Goal: Task Accomplishment & Management: Use online tool/utility

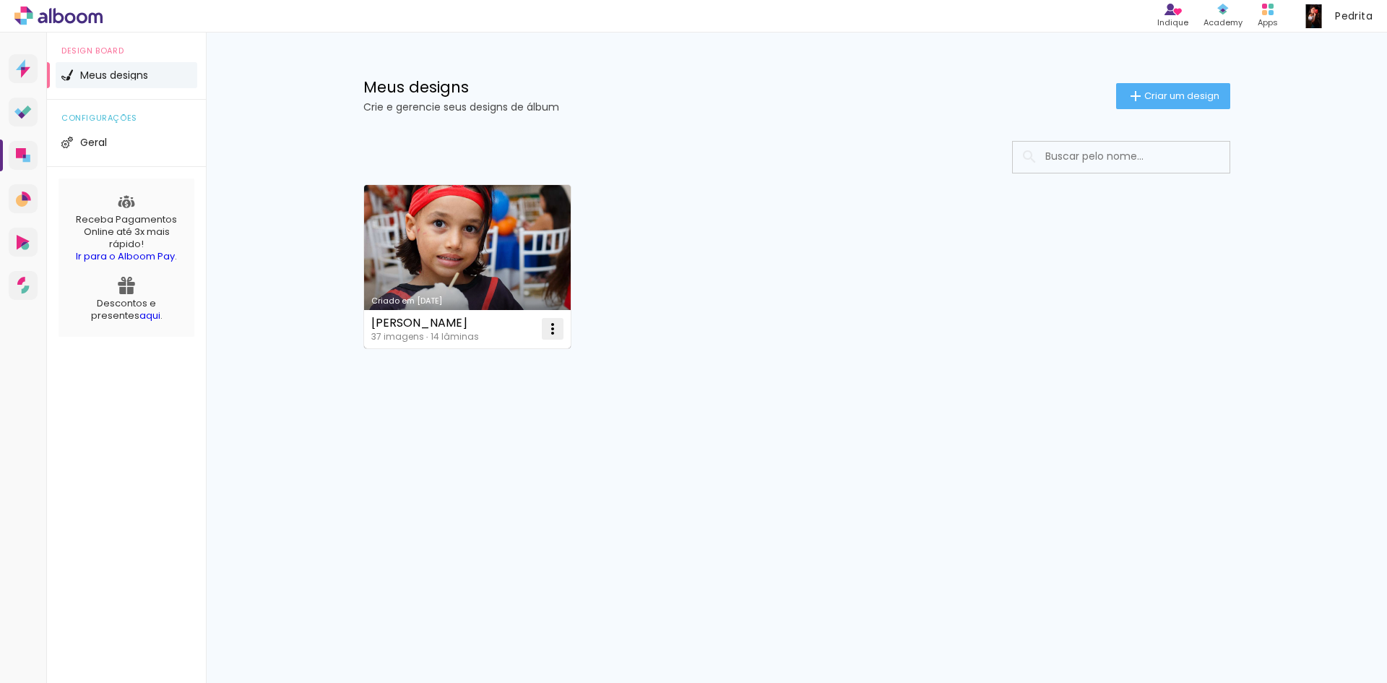
click at [551, 329] on iron-icon at bounding box center [552, 328] width 17 height 17
click at [478, 426] on span "Excluir" at bounding box center [471, 424] width 31 height 10
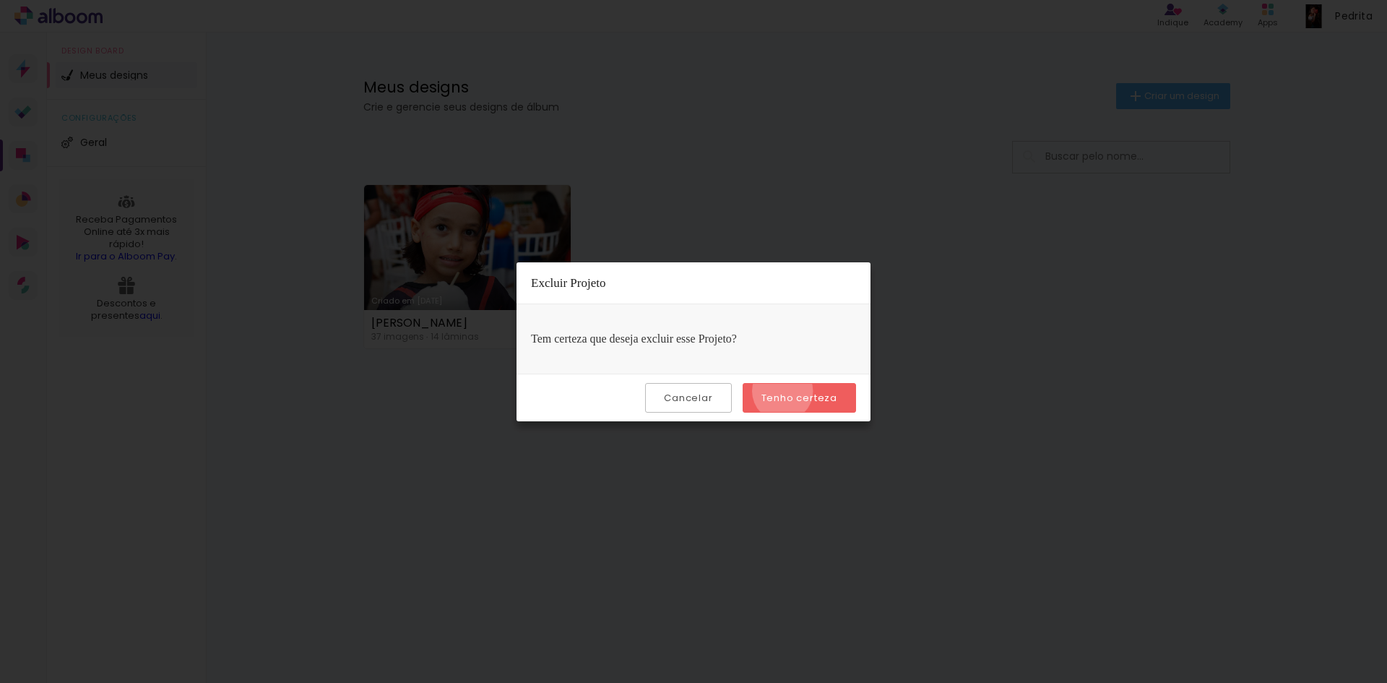
click at [0, 0] on slot "Tenho certeza" at bounding box center [0, 0] width 0 height 0
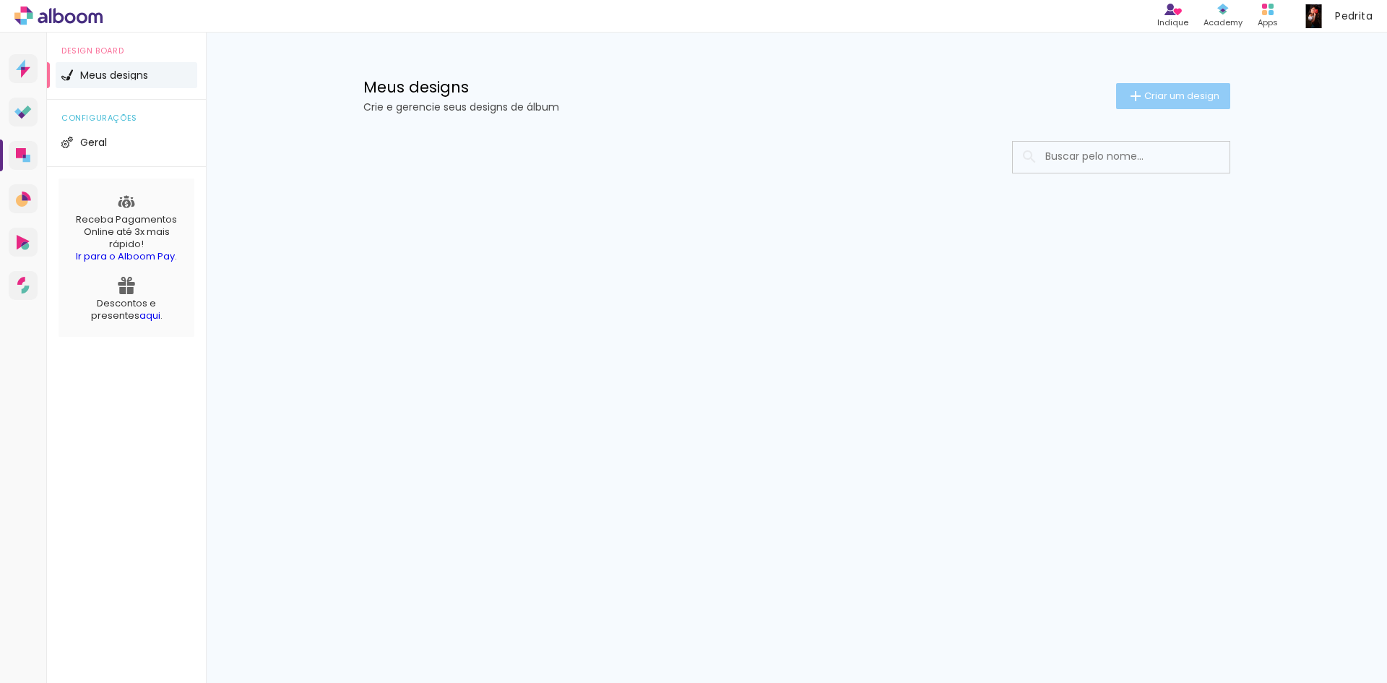
click at [1165, 92] on span "Criar um design" at bounding box center [1182, 95] width 75 height 9
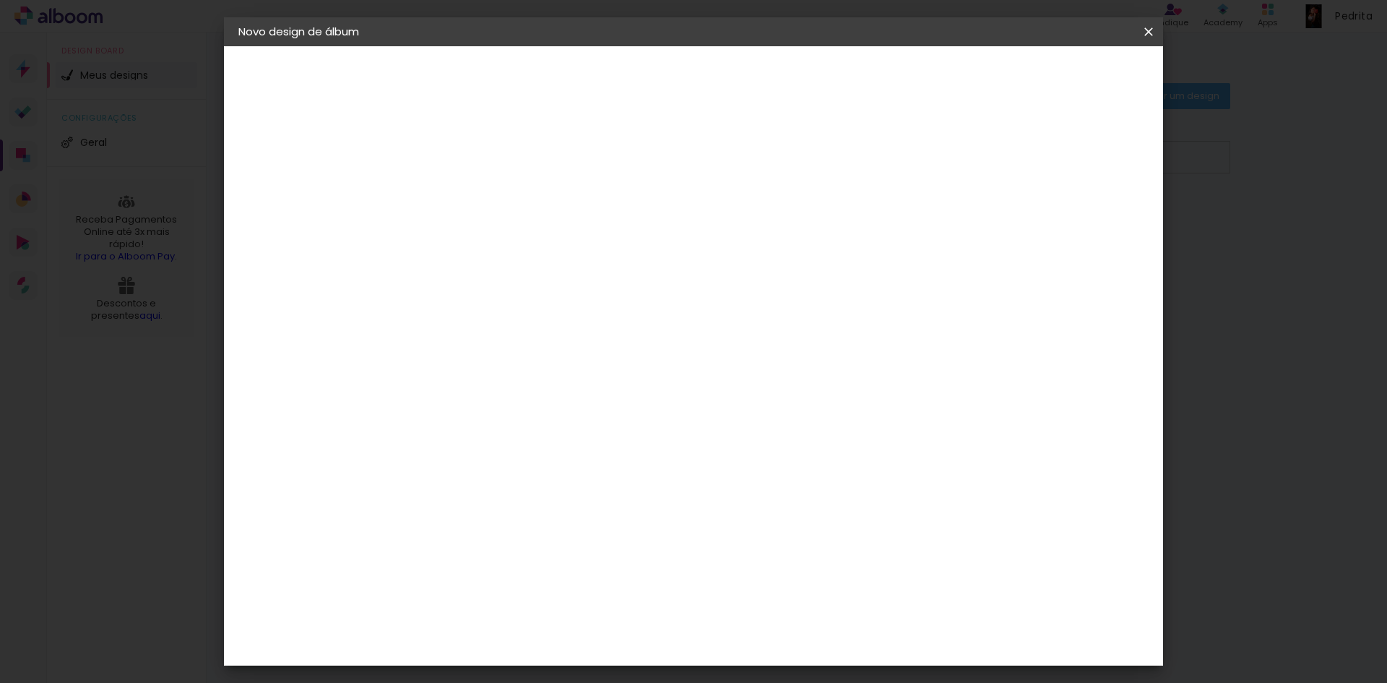
click at [475, 191] on input at bounding box center [475, 194] width 0 height 22
type input "Letícia - 15 anos"
type paper-input "Letícia - 15 anos"
click at [0, 0] on slot "Avançar" at bounding box center [0, 0] width 0 height 0
click at [586, 301] on div "3" at bounding box center [512, 301] width 156 height 19
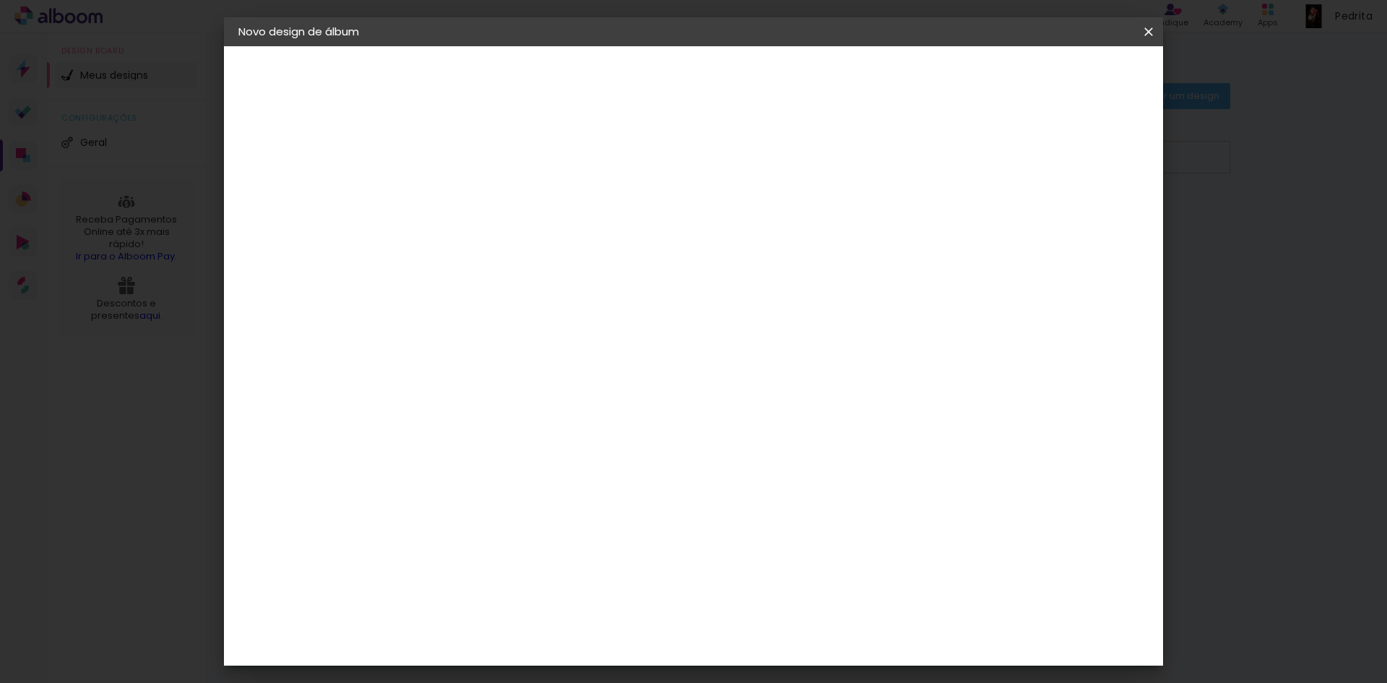
click at [580, 284] on div at bounding box center [512, 284] width 146 height 1
type input "conce"
type paper-input "conce"
click at [527, 320] on div "Conceitual Álbuns" at bounding box center [495, 329] width 61 height 23
click at [527, 321] on div "Conceitual Álbuns" at bounding box center [495, 329] width 61 height 23
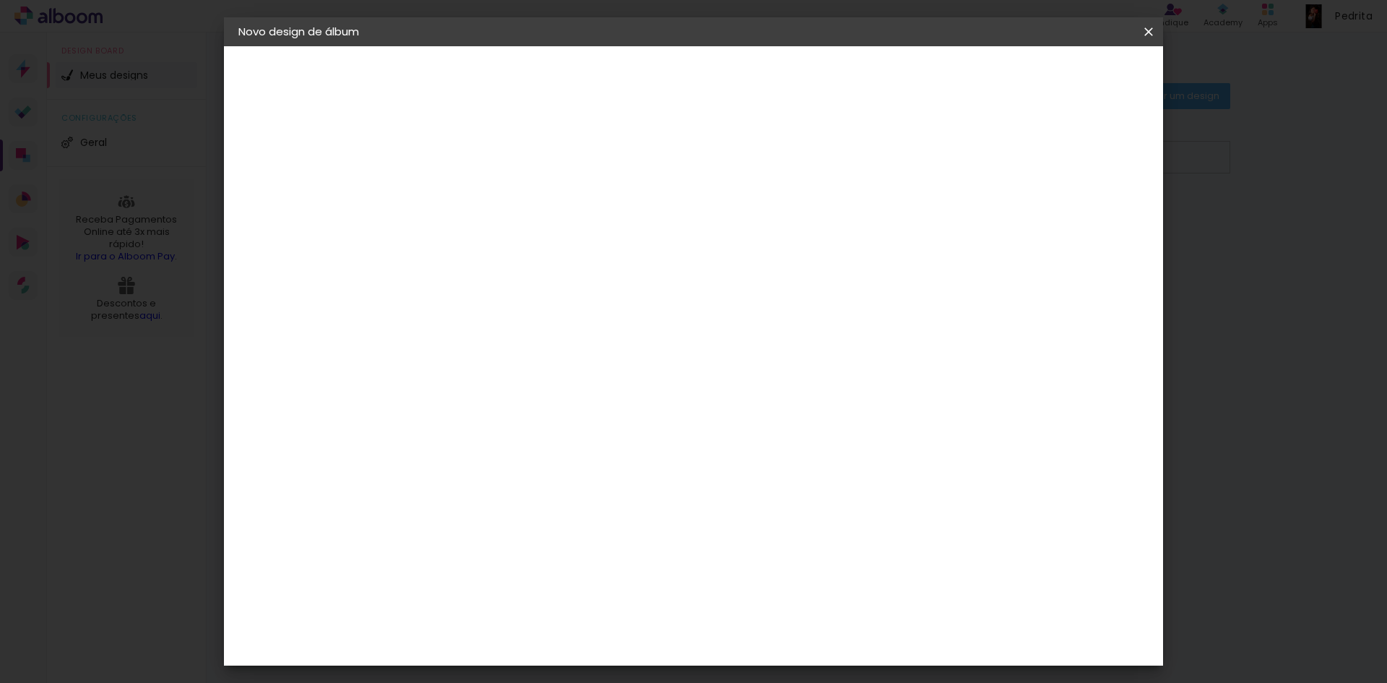
click at [707, 221] on paper-item "Tamanho Livre" at bounding box center [642, 220] width 129 height 32
click at [556, 284] on div at bounding box center [497, 284] width 117 height 1
click at [527, 322] on div "Conceitual Álbuns" at bounding box center [495, 329] width 61 height 23
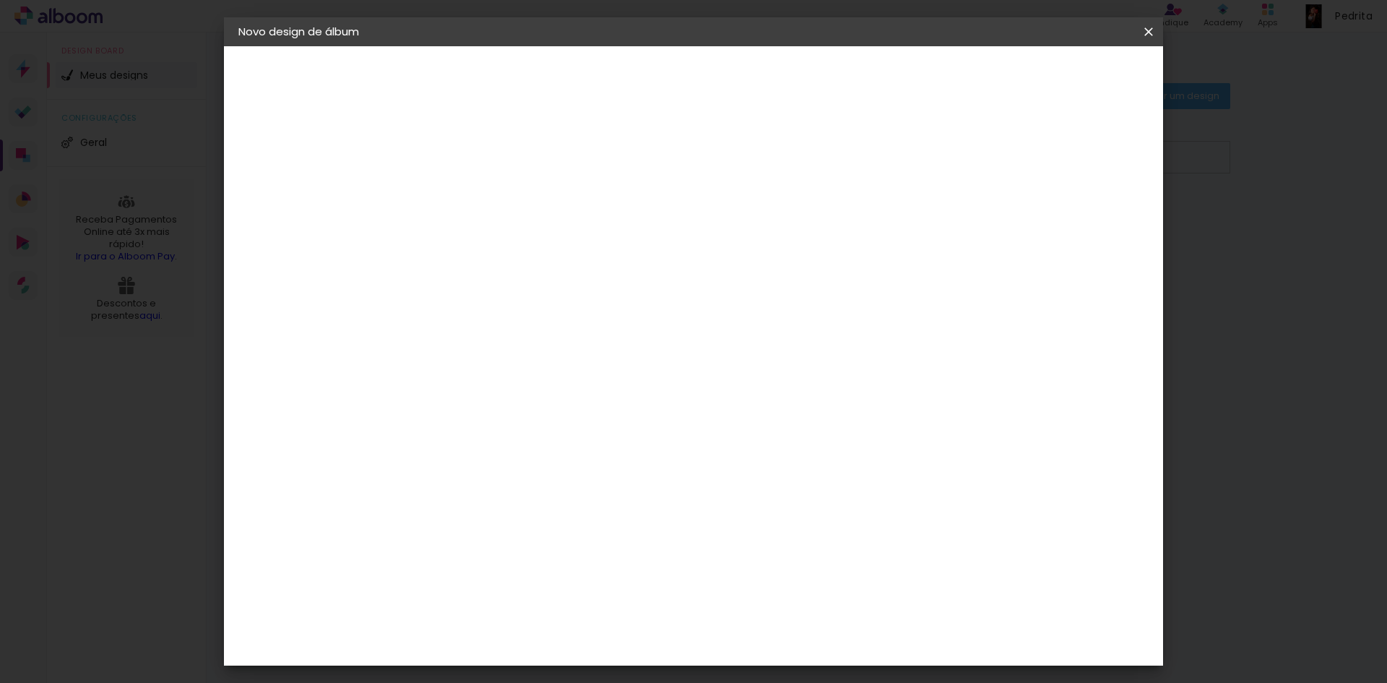
click at [707, 225] on paper-item "Tamanho Livre" at bounding box center [642, 220] width 129 height 32
click at [707, 222] on paper-item "Tamanho Livre" at bounding box center [642, 220] width 129 height 32
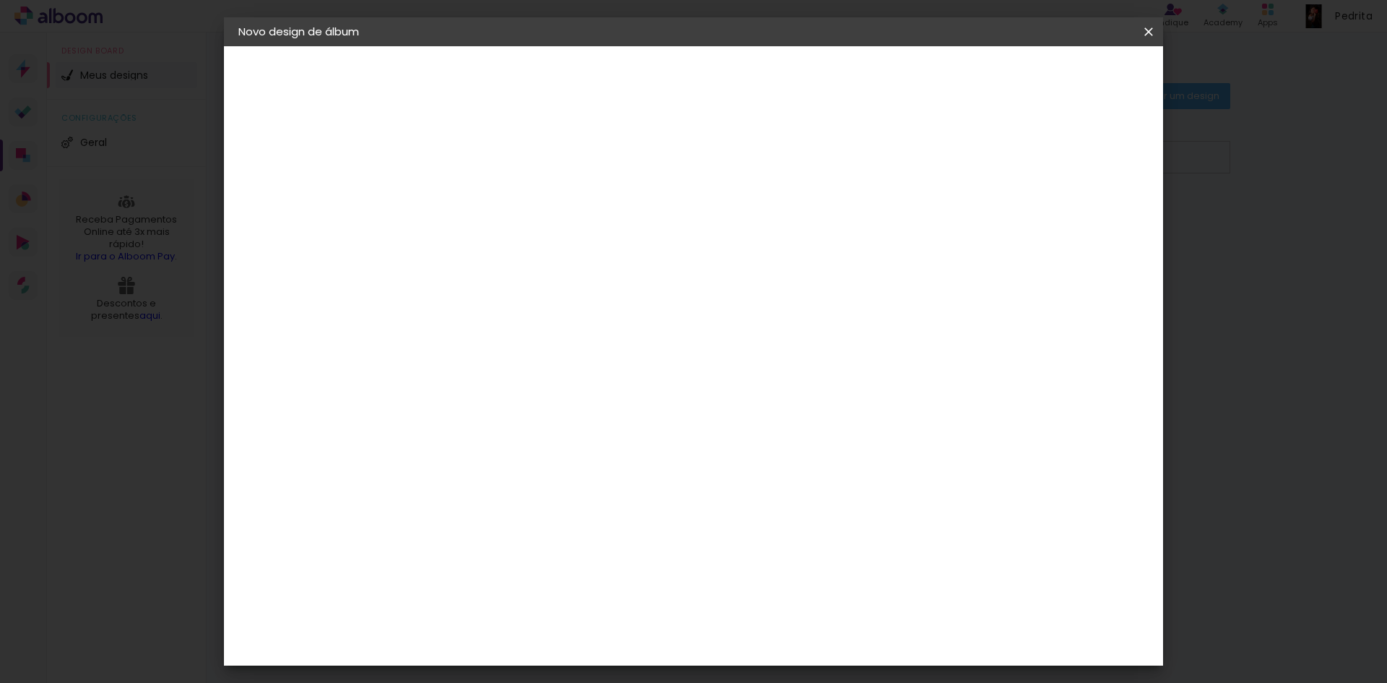
click at [347, 113] on paper-button "Letícia - 15 anos" at bounding box center [317, 106] width 158 height 29
click at [302, 181] on iron-pages "Fornecedor Escolhendo fornecedor..." at bounding box center [317, 178] width 158 height 29
click at [0, 0] on slot "Avançar" at bounding box center [0, 0] width 0 height 0
click at [0, 0] on slot "Tamanho Livre" at bounding box center [0, 0] width 0 height 0
drag, startPoint x: 844, startPoint y: 220, endPoint x: 574, endPoint y: 269, distance: 274.0
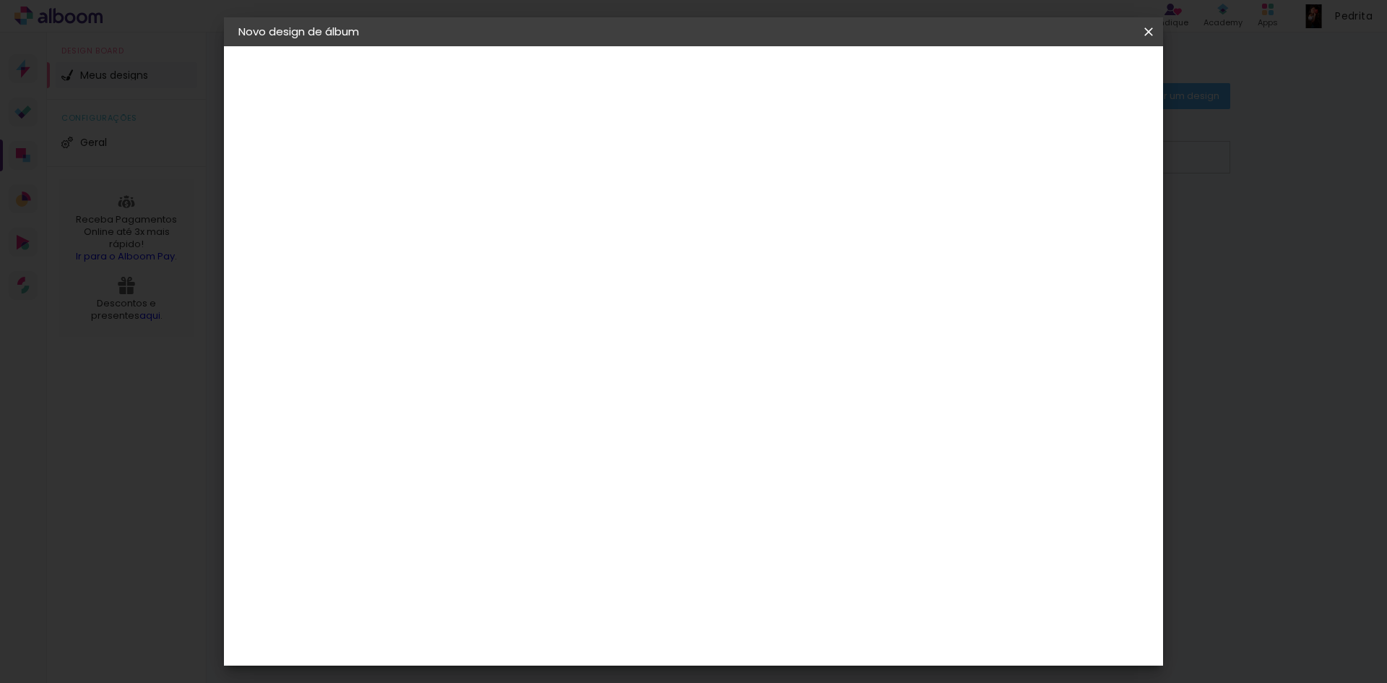
click at [556, 269] on input "conce" at bounding box center [497, 275] width 117 height 18
click at [483, 268] on input "conce" at bounding box center [497, 275] width 117 height 18
type input "c"
click at [540, 224] on input "[GEOGRAPHIC_DATA]" at bounding box center [506, 231] width 134 height 18
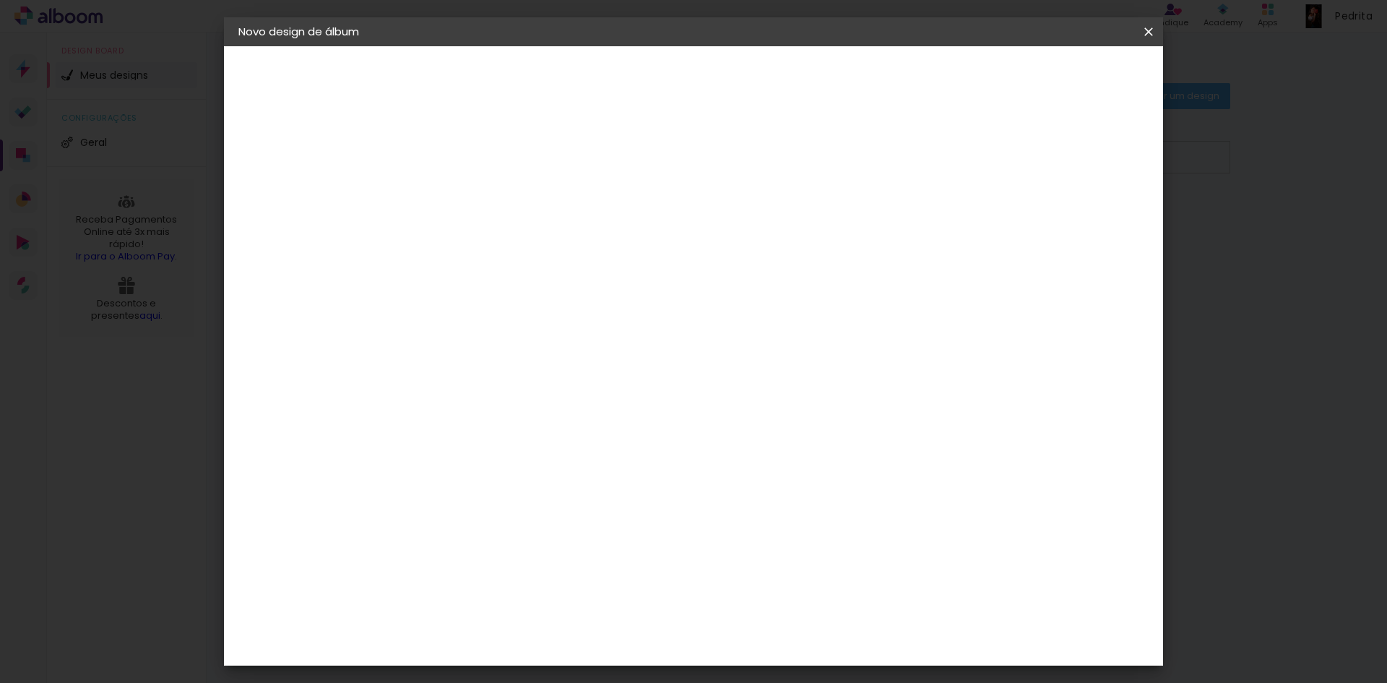
scroll to position [506, 0]
click at [489, 580] on div "Conceitual Álbuns" at bounding box center [495, 591] width 61 height 23
click at [767, 62] on header "Fornecedor Escolha um fornecedor ou avance com o tamanho livre. Voltar Avançar" at bounding box center [589, 89] width 355 height 86
click at [0, 0] on slot "Avançar" at bounding box center [0, 0] width 0 height 0
click at [572, 349] on span "20 × 25" at bounding box center [538, 368] width 67 height 38
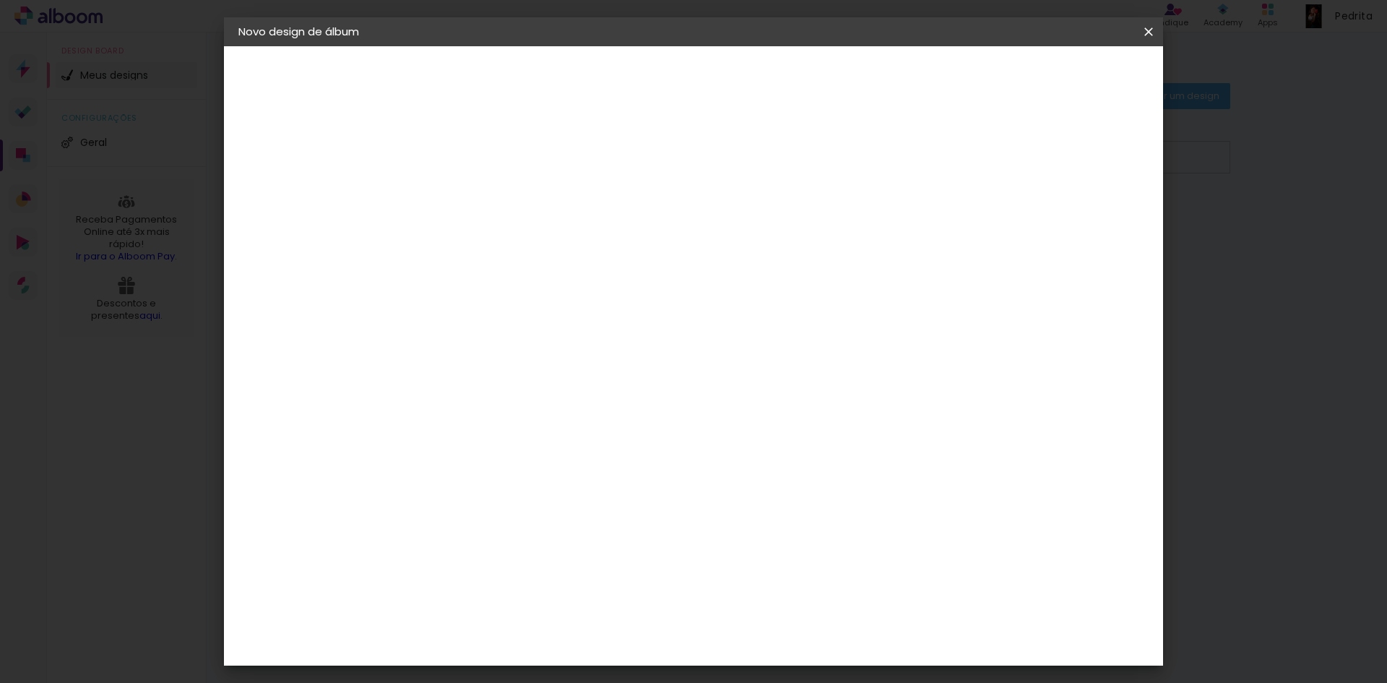
click at [572, 349] on span "20 × 25" at bounding box center [538, 368] width 67 height 38
click at [0, 0] on slot "Avançar" at bounding box center [0, 0] width 0 height 0
click at [977, 157] on div at bounding box center [970, 156] width 13 height 13
type paper-checkbox "on"
click at [496, 131] on div "mm Mostrar sangria 25.4 cm Largura da página 20.3 cm Altura 50.8 cm Largura da …" at bounding box center [753, 107] width 683 height 123
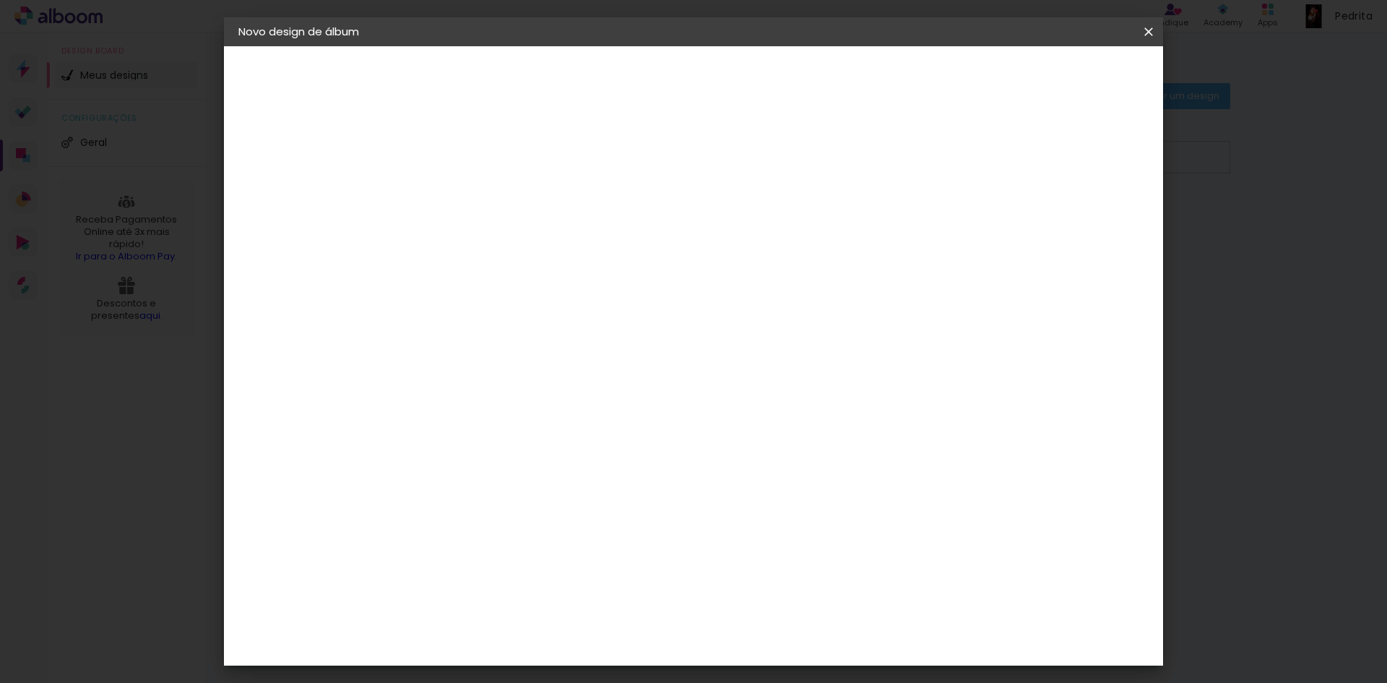
click at [503, 132] on div "mm Mostrar sangria 25.4 cm Largura da página 20.3 cm Altura 50.8 cm Largura da …" at bounding box center [753, 107] width 683 height 123
type input "1"
type paper-input "1"
click at [483, 160] on input "1" at bounding box center [464, 156] width 50 height 18
type input "0"
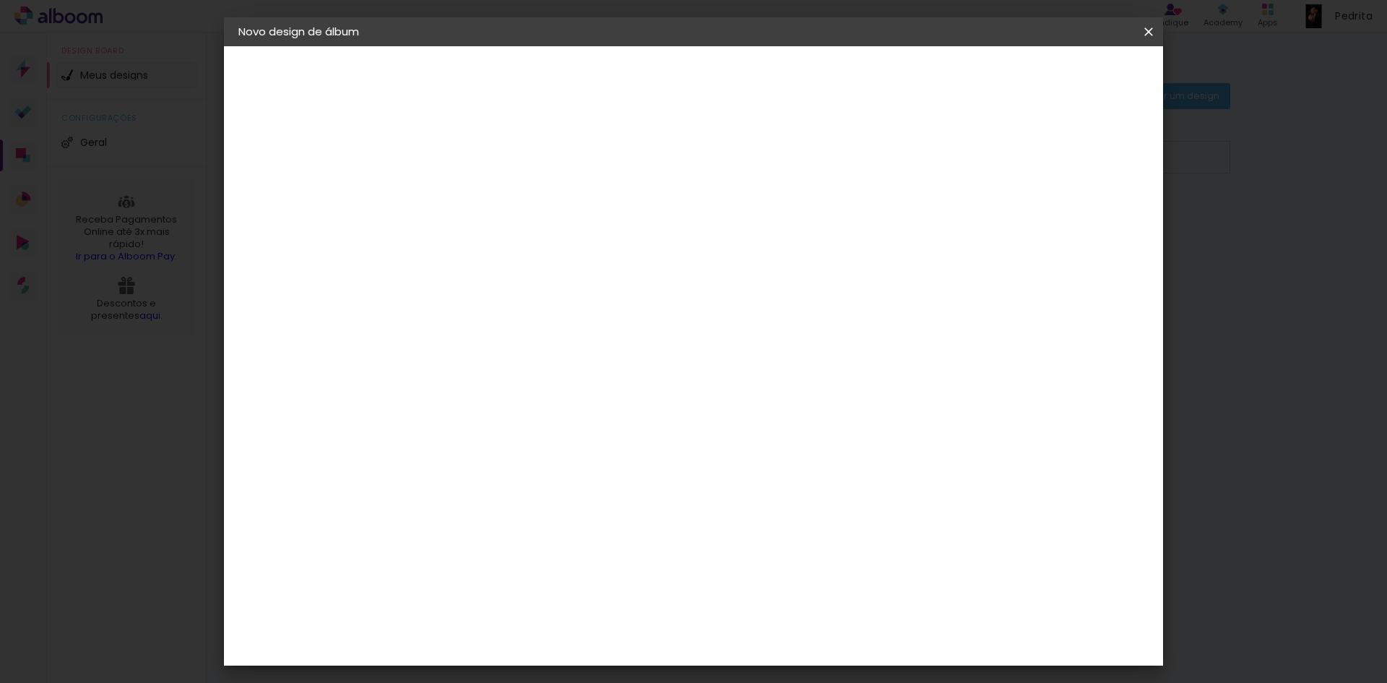
type paper-input "0"
click at [483, 160] on input "0" at bounding box center [464, 156] width 50 height 18
type input "0"
click at [483, 160] on input "0" at bounding box center [464, 156] width 50 height 18
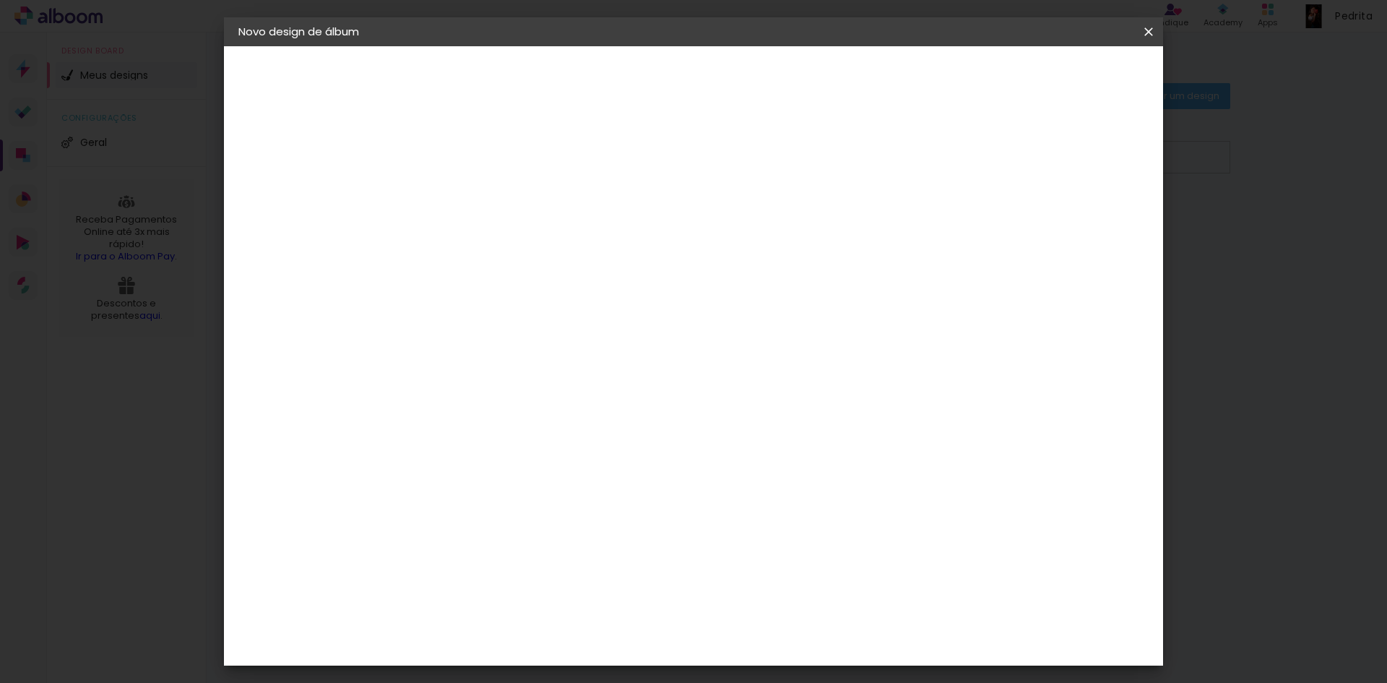
click at [716, 133] on div "mm Mostrar sangria 25.4 cm Largura da página 20.3 cm Altura 50.8 cm Largura da …" at bounding box center [753, 107] width 683 height 123
click at [1059, 76] on span "Iniciar design" at bounding box center [1026, 77] width 66 height 10
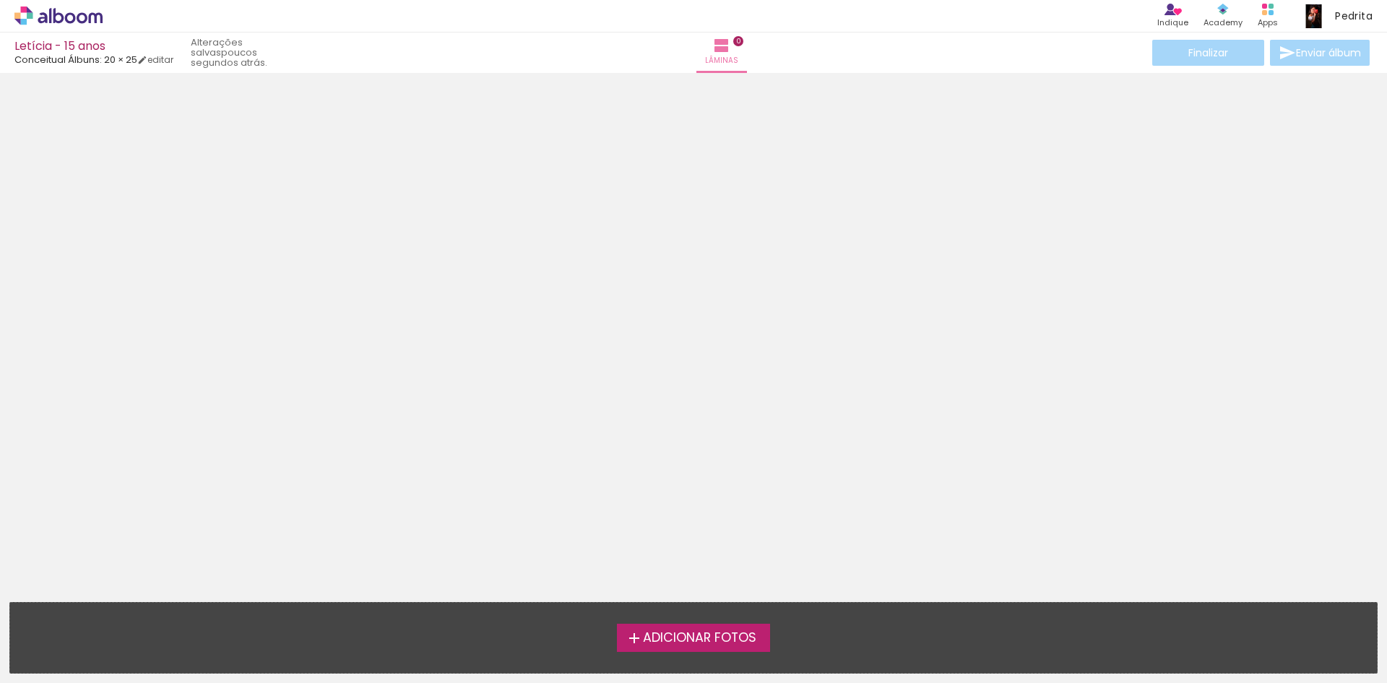
click at [647, 637] on span "Adicionar Fotos" at bounding box center [699, 638] width 113 height 13
click at [0, 0] on input "file" at bounding box center [0, 0] width 0 height 0
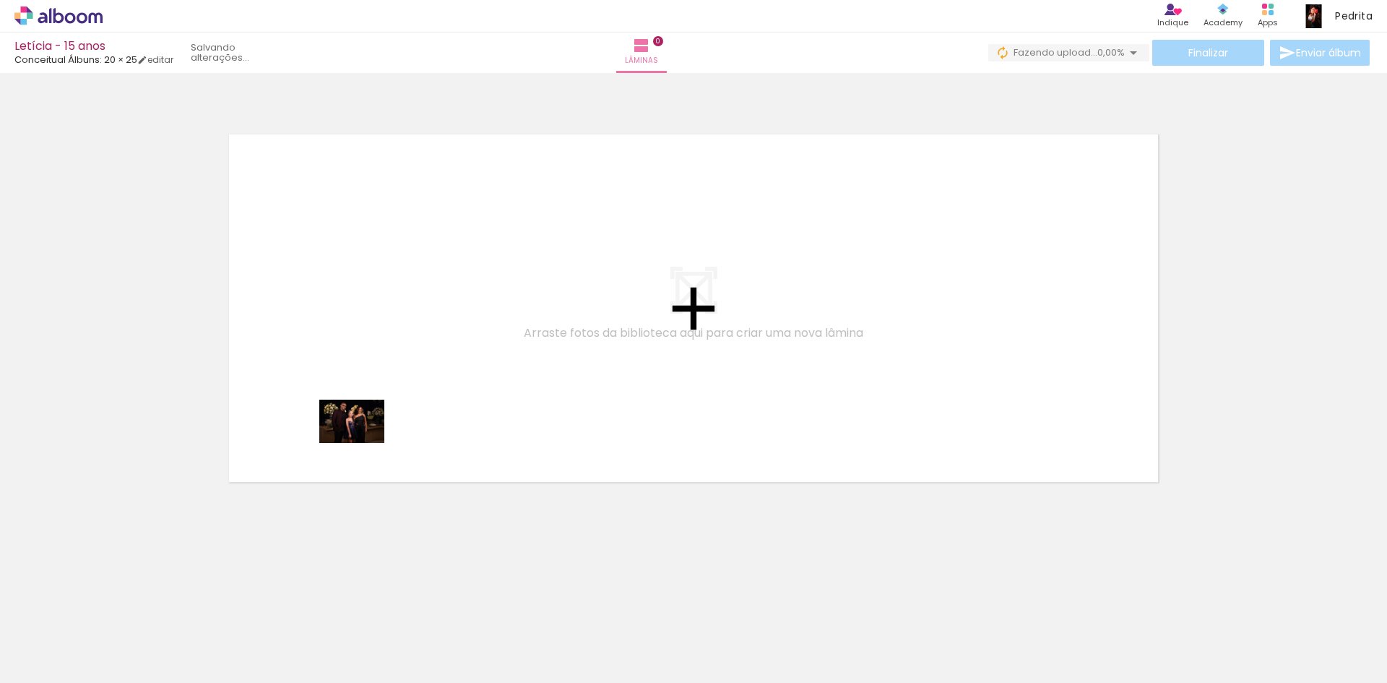
drag, startPoint x: 158, startPoint y: 634, endPoint x: 440, endPoint y: 389, distance: 373.5
click at [439, 389] on quentale-workspace at bounding box center [693, 341] width 1387 height 683
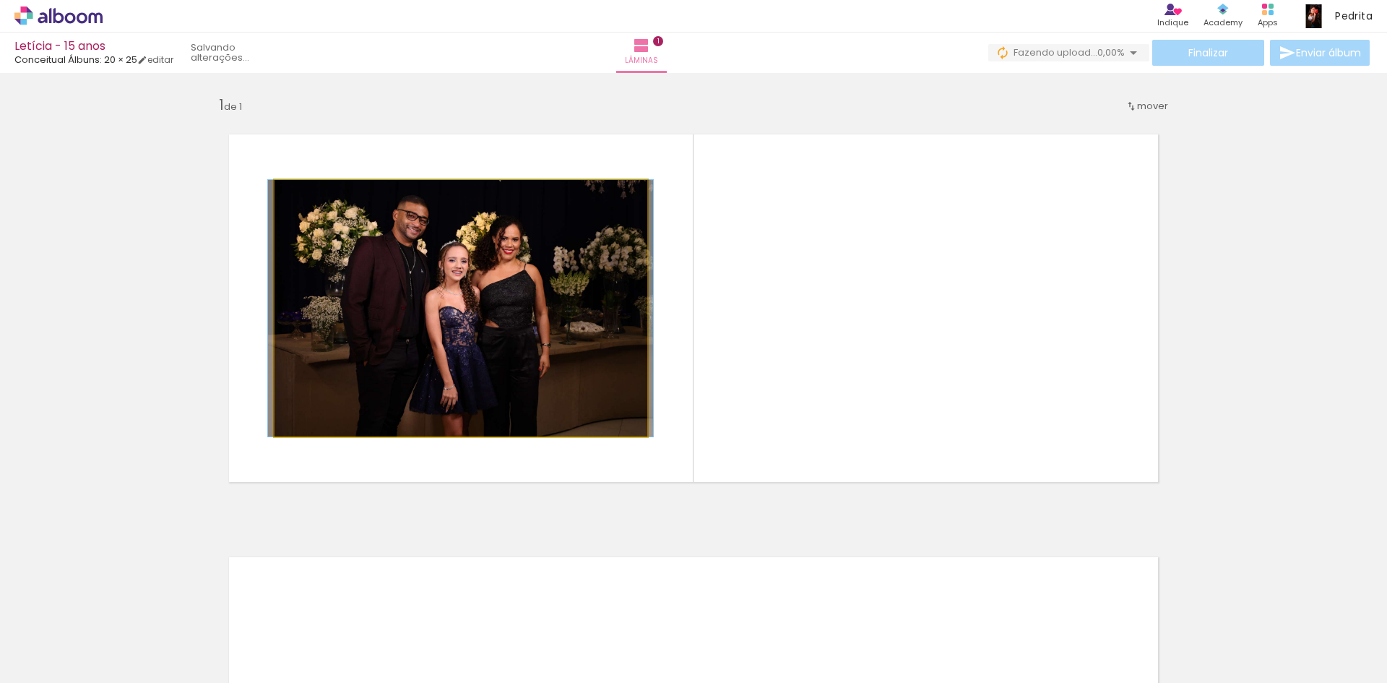
drag, startPoint x: 308, startPoint y: 201, endPoint x: 157, endPoint y: 218, distance: 152.0
type paper-slider "100"
click at [157, 218] on div "Inserir lâmina 1 de 1" at bounding box center [693, 501] width 1387 height 846
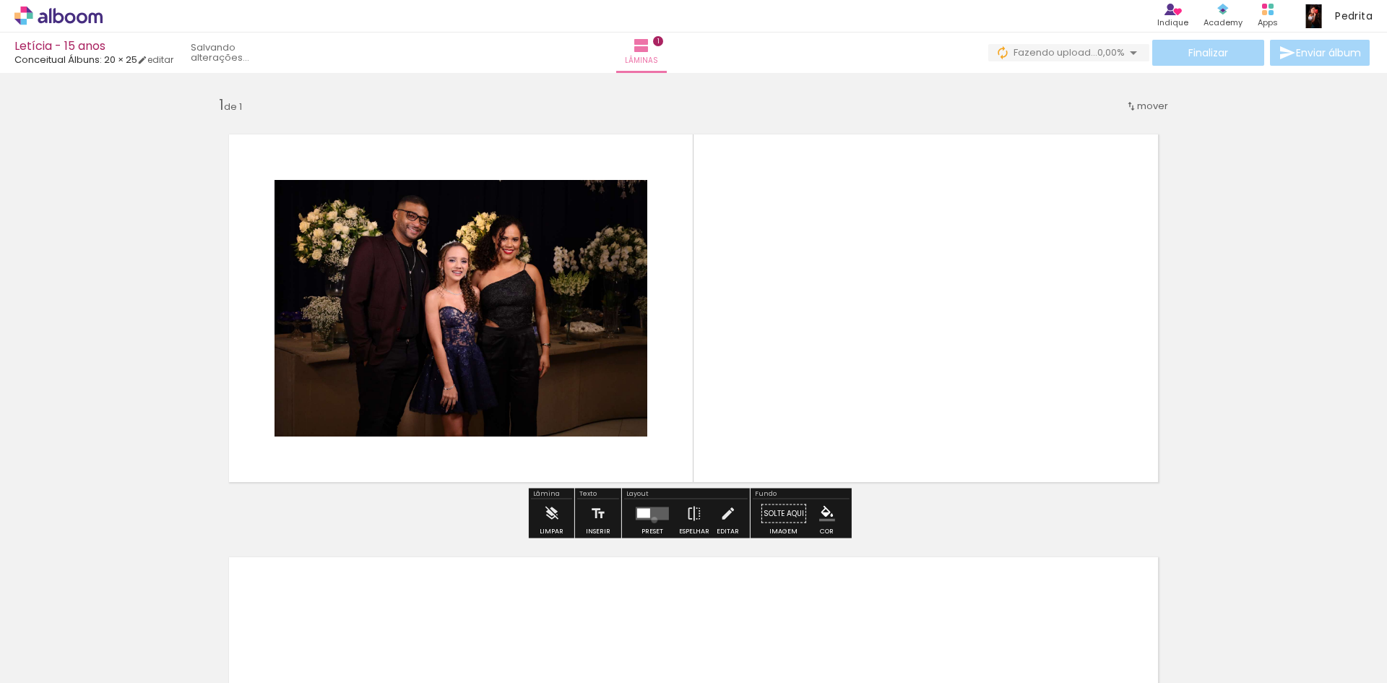
click at [651, 520] on quentale-layouter at bounding box center [652, 513] width 33 height 13
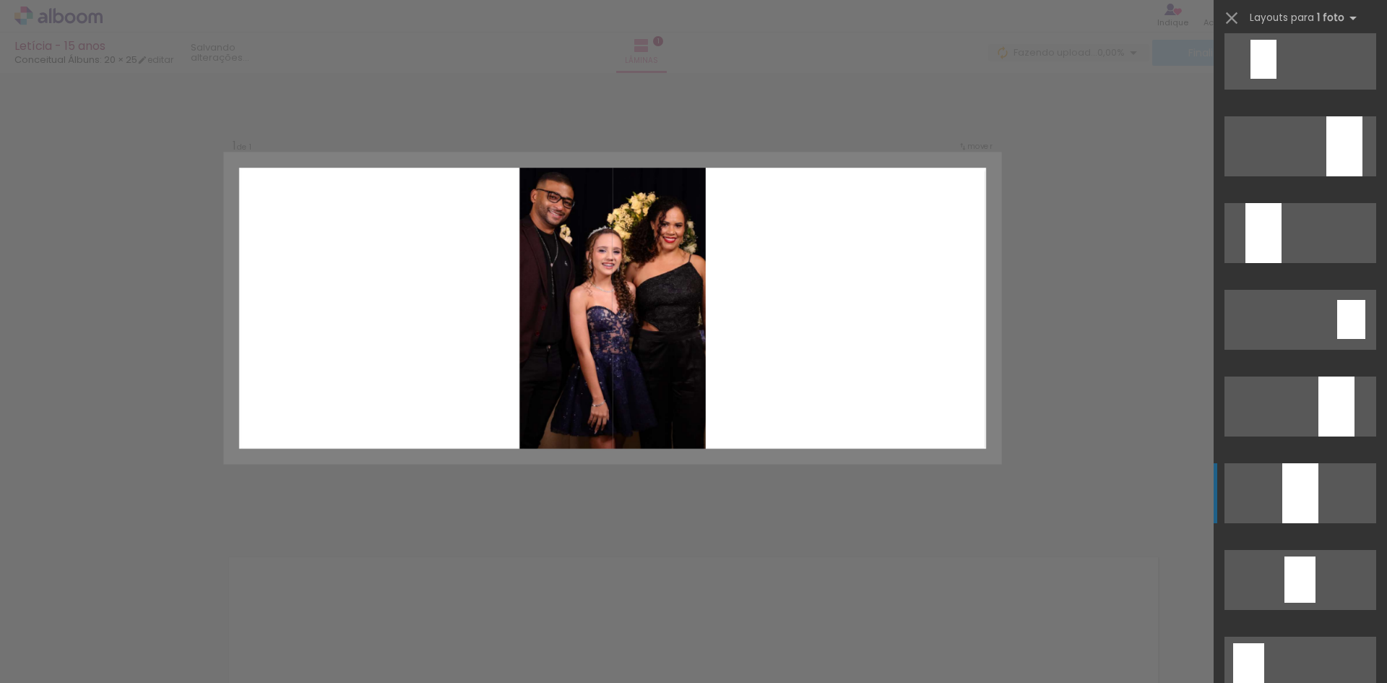
scroll to position [3107, 0]
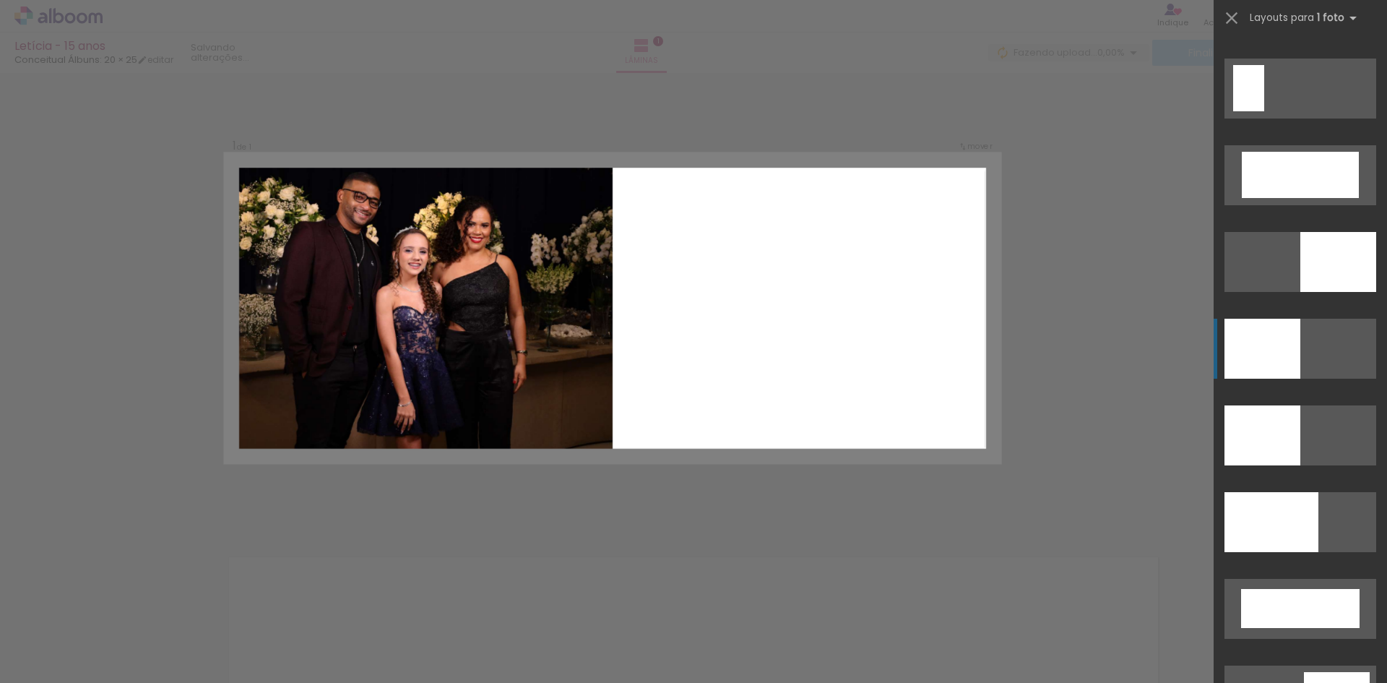
click at [1273, 344] on div at bounding box center [1263, 349] width 76 height 60
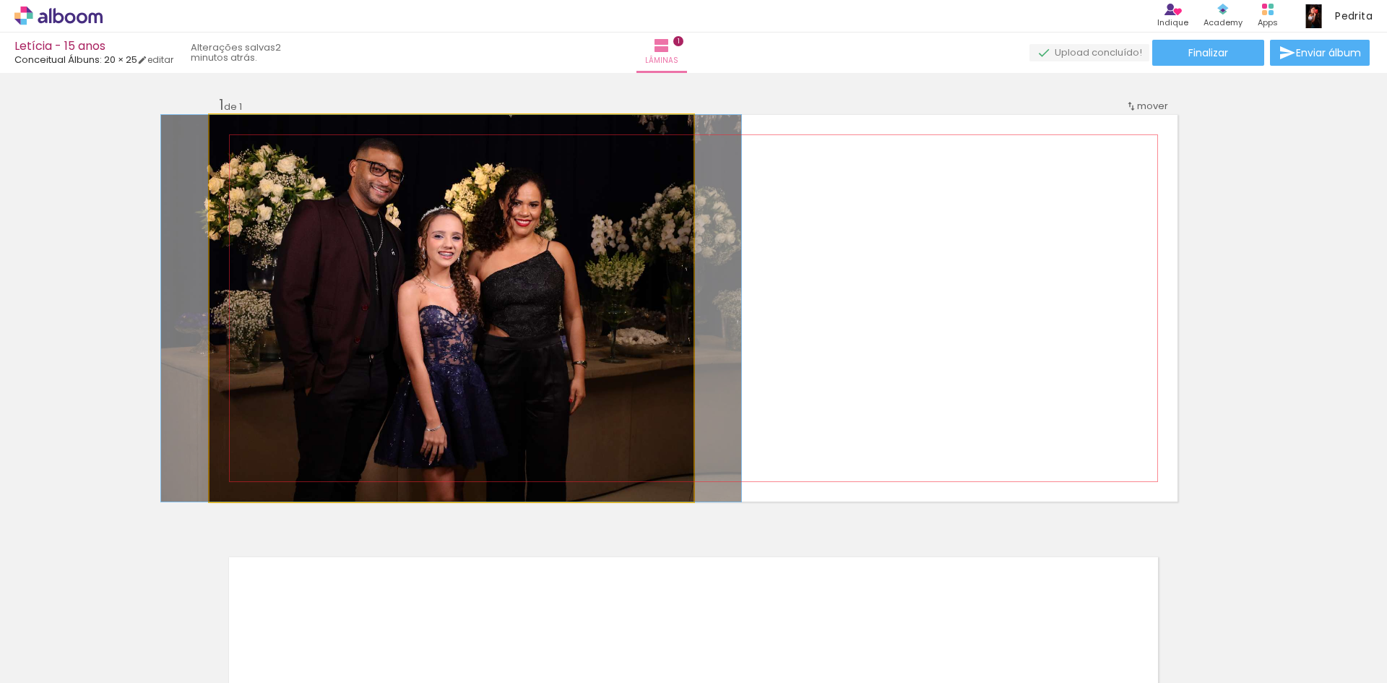
click at [398, 301] on quentale-photo at bounding box center [452, 308] width 484 height 387
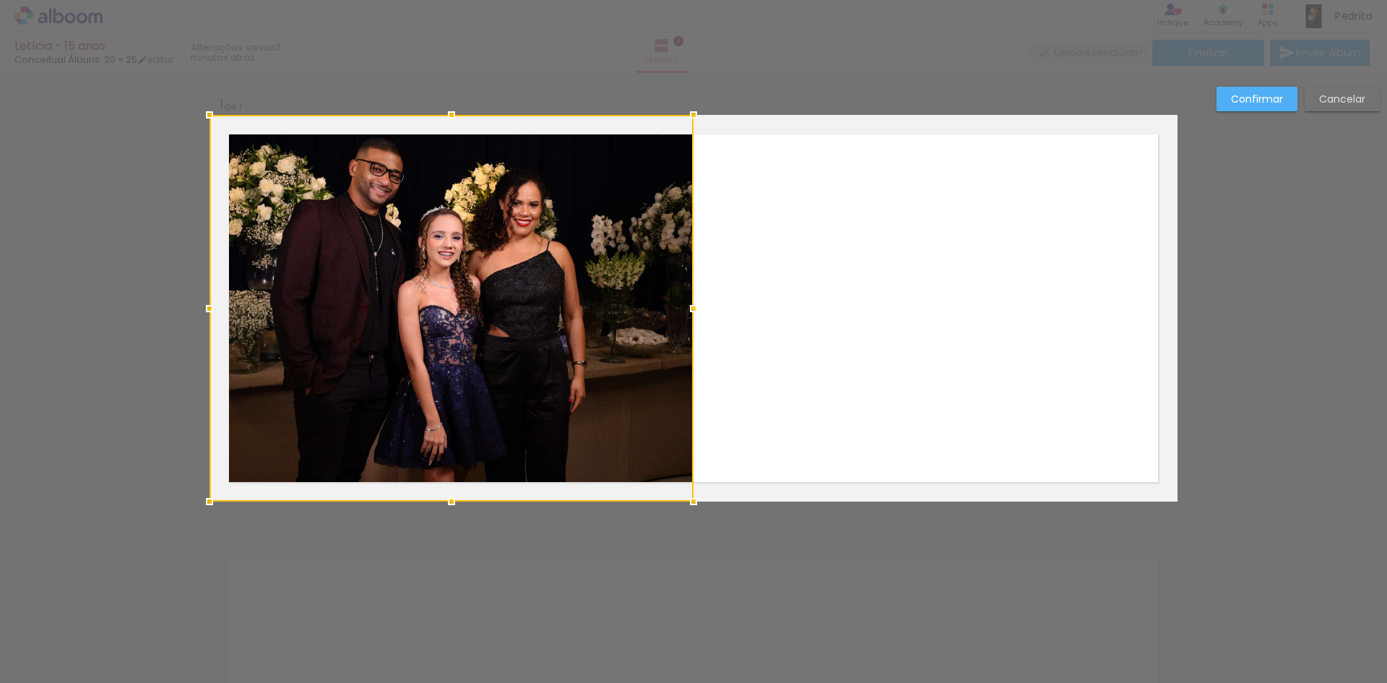
drag, startPoint x: 399, startPoint y: 297, endPoint x: 363, endPoint y: 325, distance: 45.3
click at [363, 325] on div at bounding box center [452, 308] width 484 height 387
click at [389, 305] on div at bounding box center [452, 308] width 484 height 387
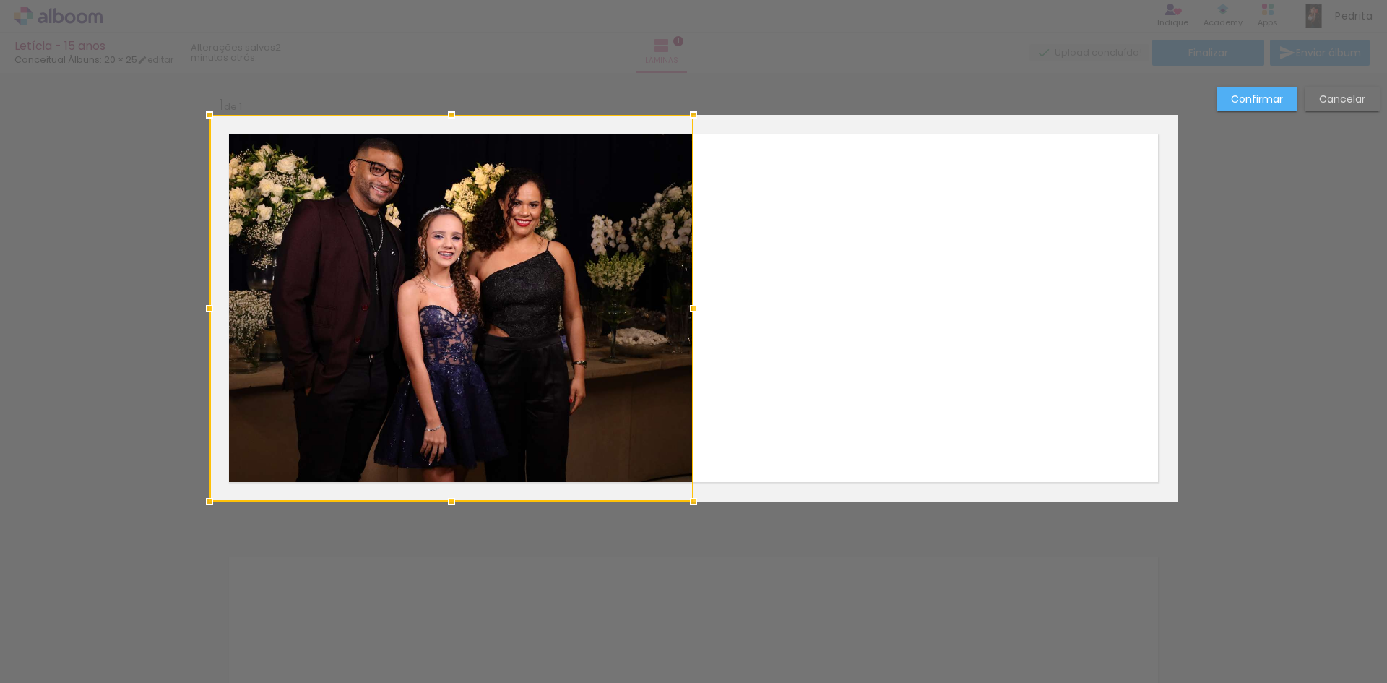
click at [389, 305] on div at bounding box center [452, 308] width 484 height 387
drag, startPoint x: 389, startPoint y: 305, endPoint x: 378, endPoint y: 348, distance: 44.2
click at [378, 348] on div at bounding box center [452, 308] width 484 height 387
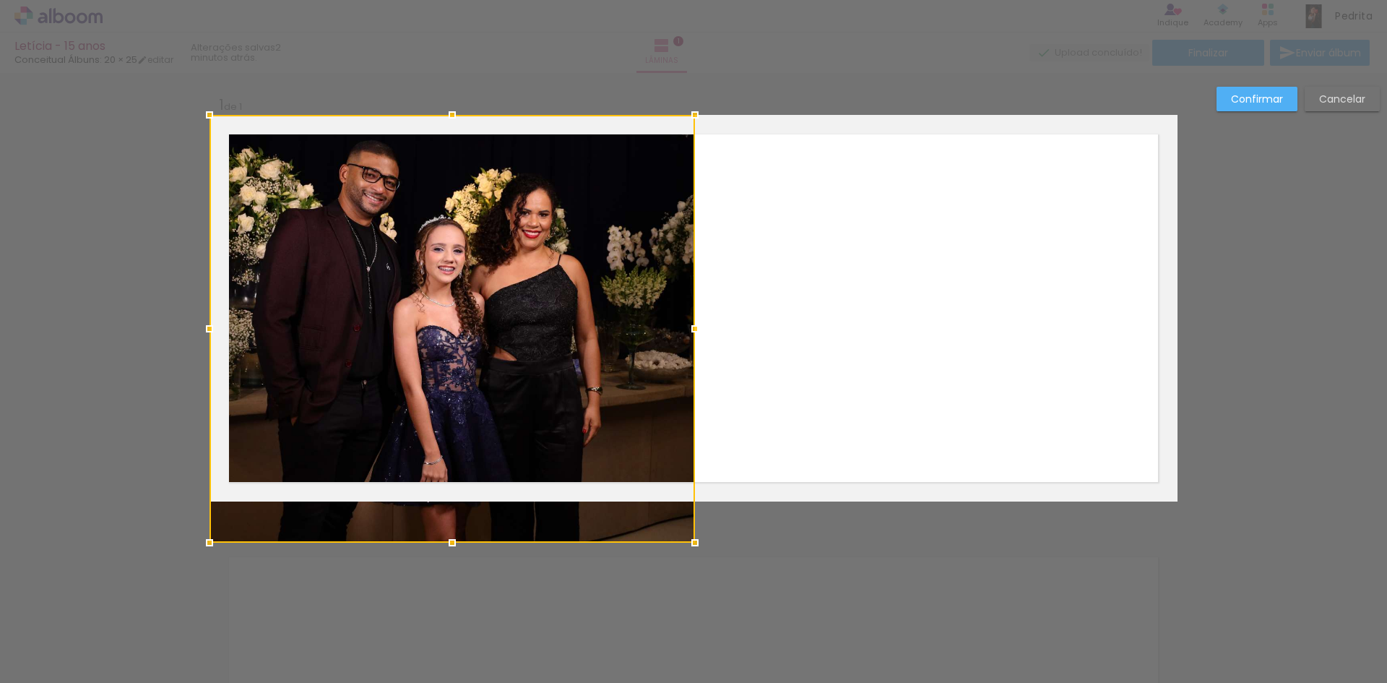
drag, startPoint x: 695, startPoint y: 514, endPoint x: 705, endPoint y: 577, distance: 64.3
click at [705, 577] on div "Inserir lâmina 1 de 1 Confirmar Cancelar" at bounding box center [693, 513] width 1387 height 880
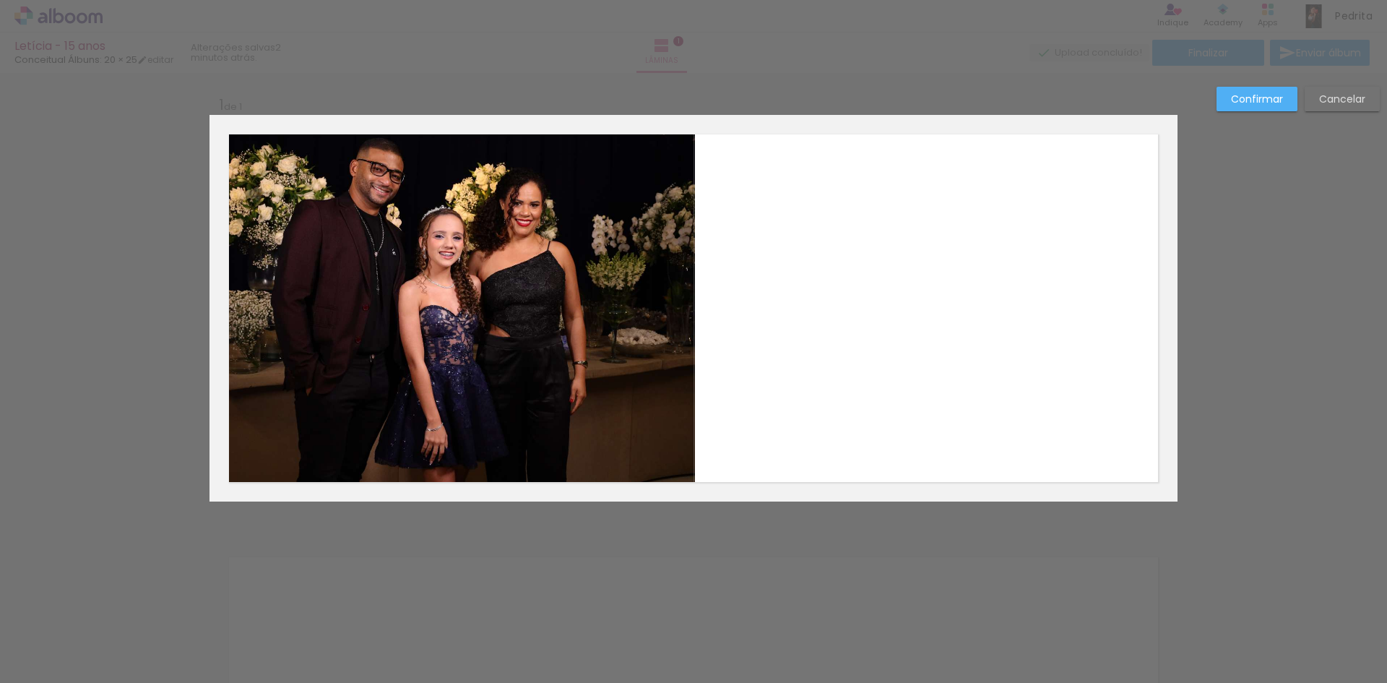
click at [808, 314] on quentale-layouter at bounding box center [694, 308] width 968 height 387
click at [812, 548] on div "Confirmar Cancelar" at bounding box center [693, 513] width 1387 height 880
click at [0, 0] on slot "Confirmar" at bounding box center [0, 0] width 0 height 0
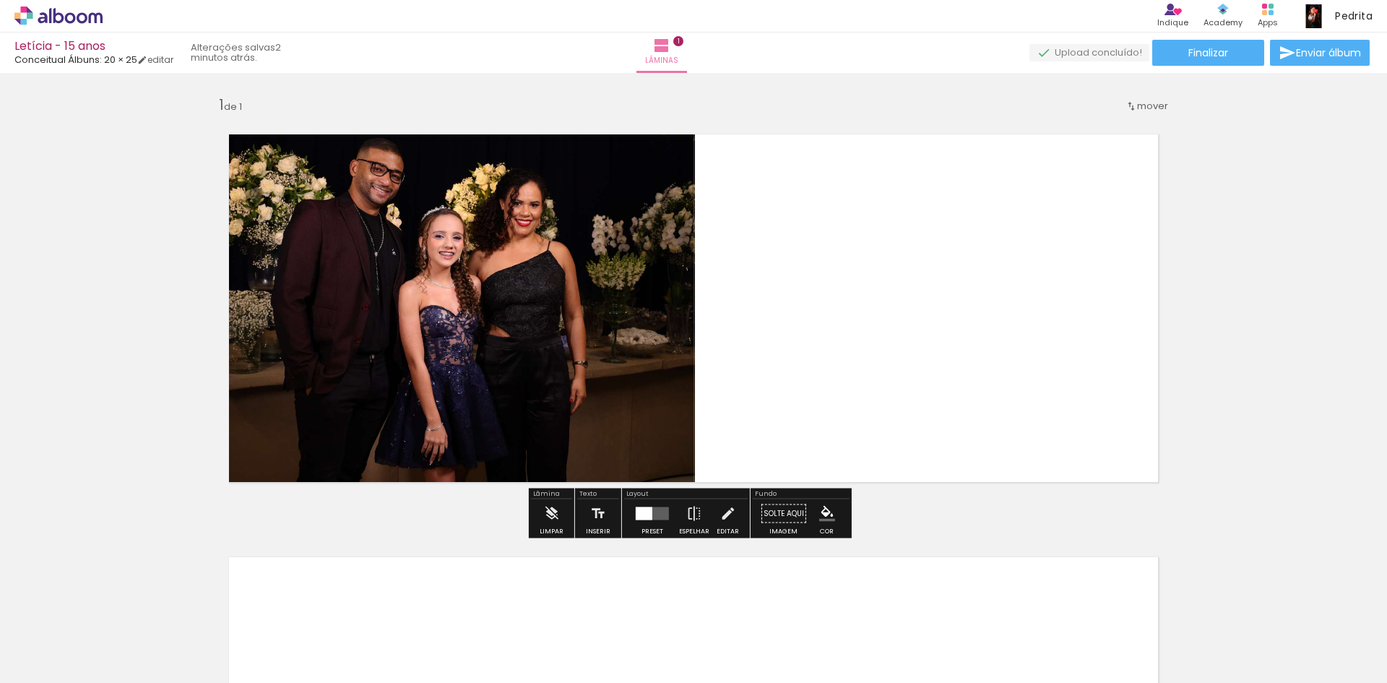
click at [46, 661] on span "Adicionar Fotos" at bounding box center [51, 663] width 43 height 16
click at [0, 0] on input "file" at bounding box center [0, 0] width 0 height 0
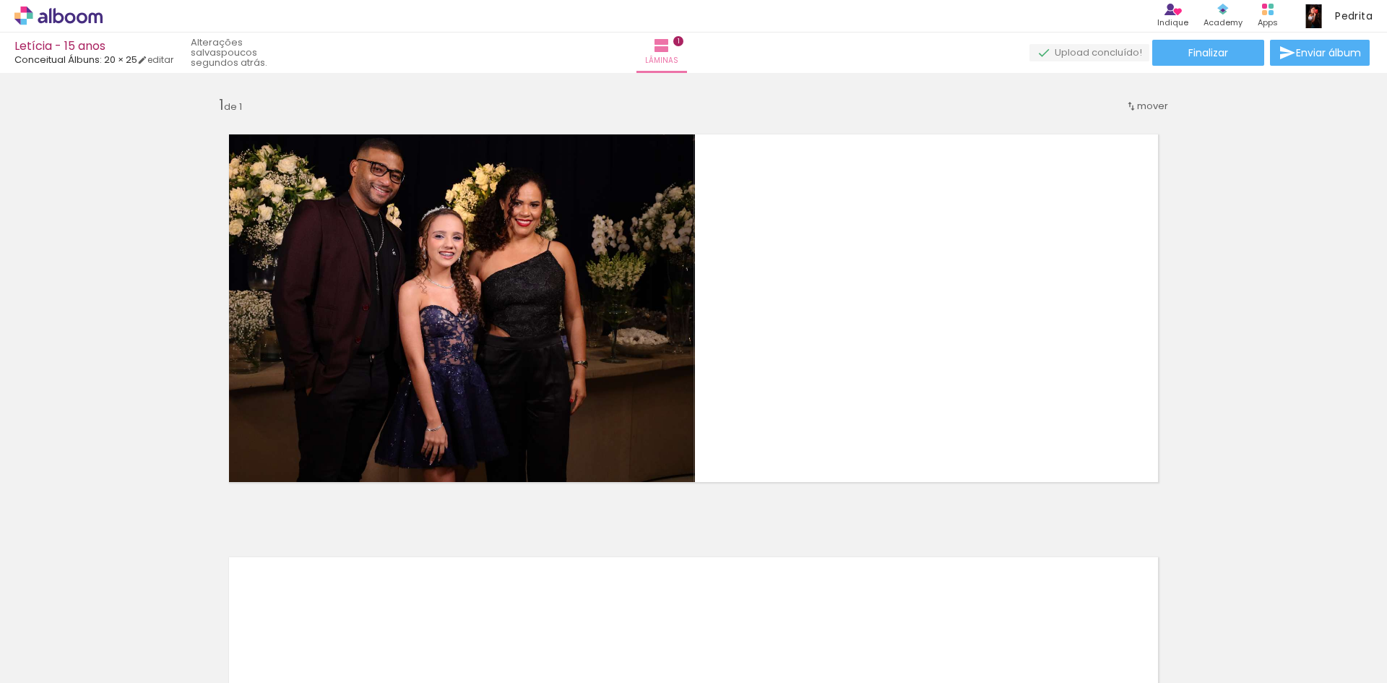
scroll to position [0, 0]
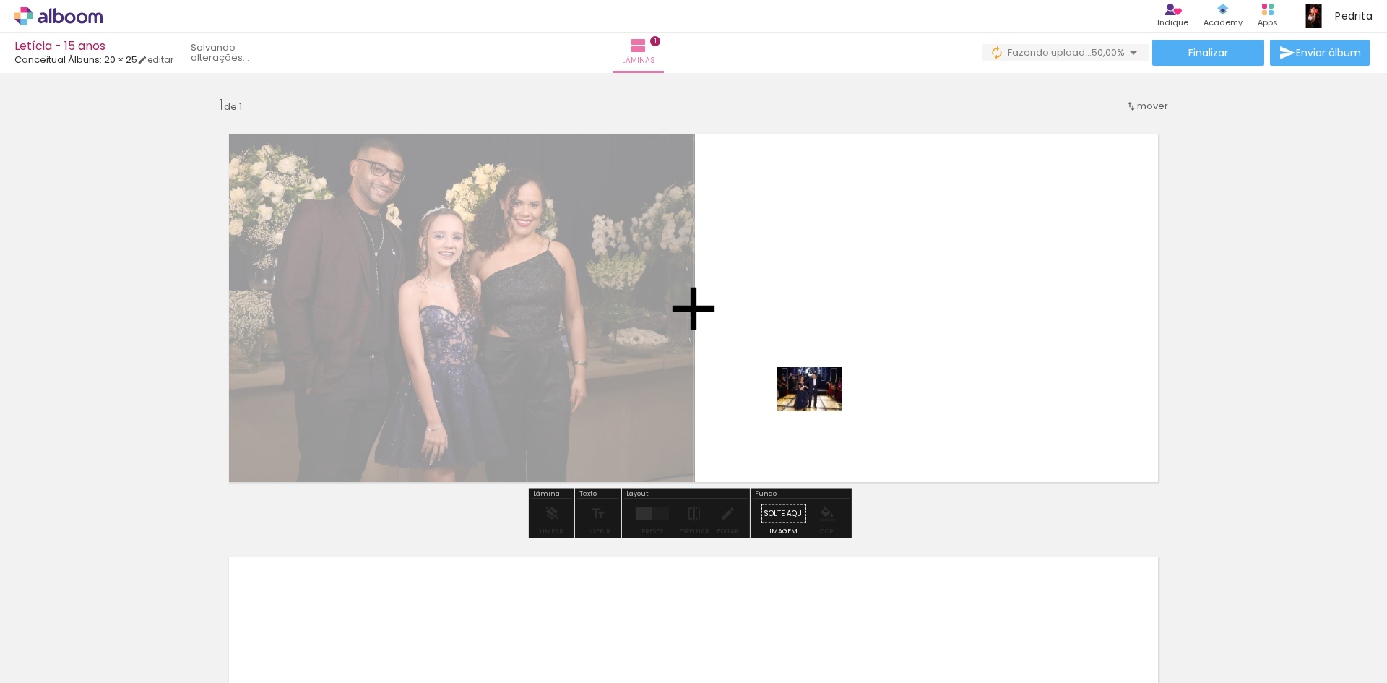
drag, startPoint x: 238, startPoint y: 641, endPoint x: 820, endPoint y: 410, distance: 625.7
click at [820, 410] on quentale-workspace at bounding box center [693, 341] width 1387 height 683
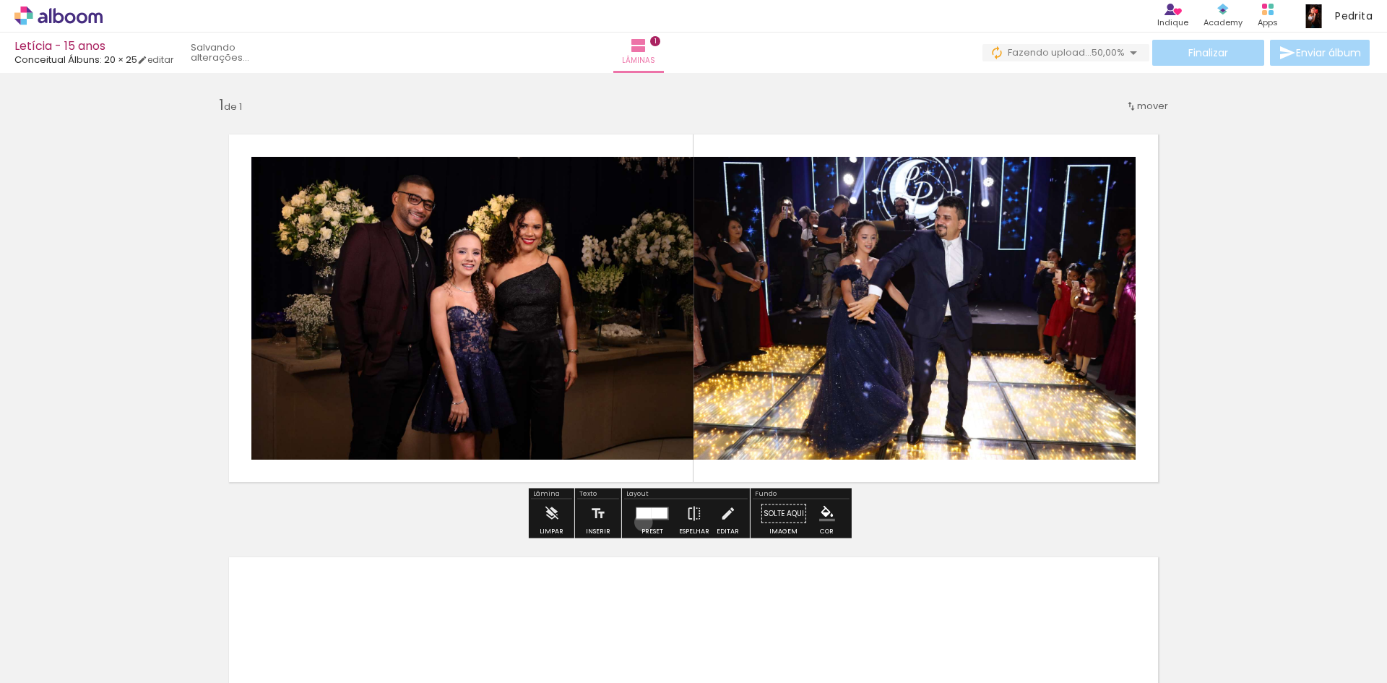
click at [640, 522] on div at bounding box center [652, 513] width 39 height 29
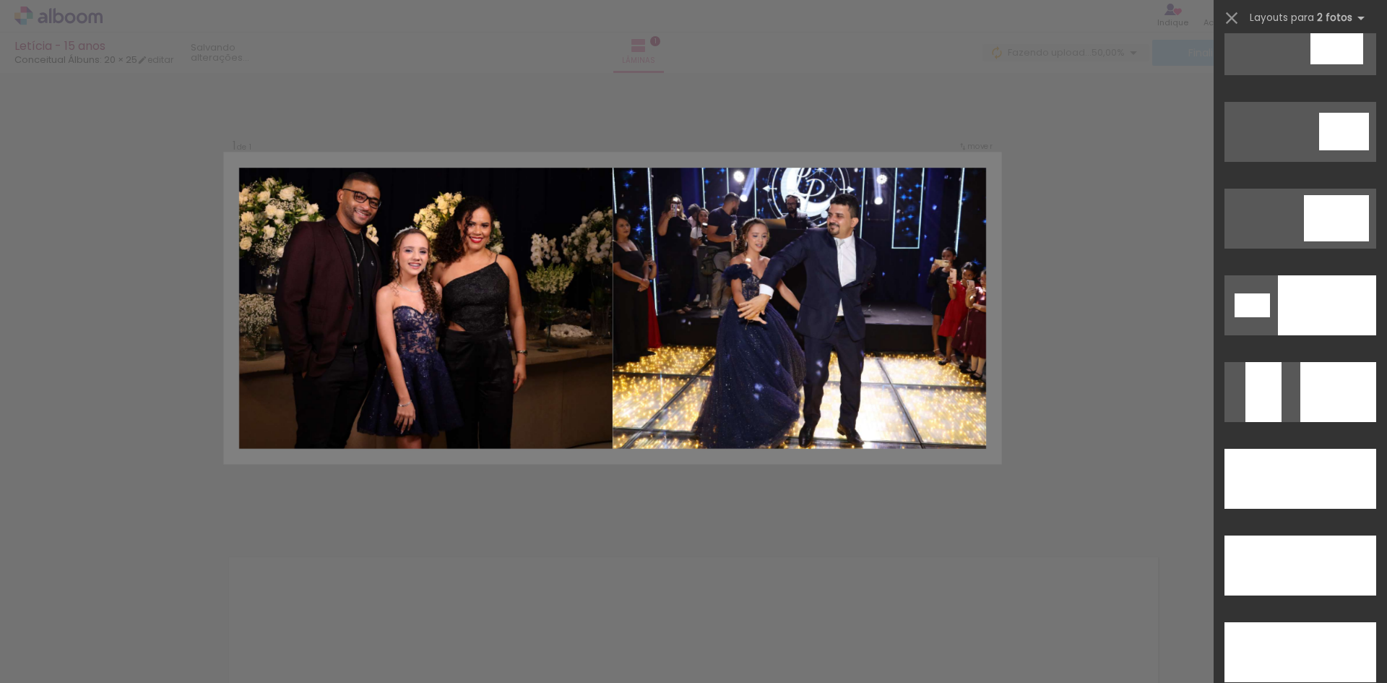
scroll to position [6070, 0]
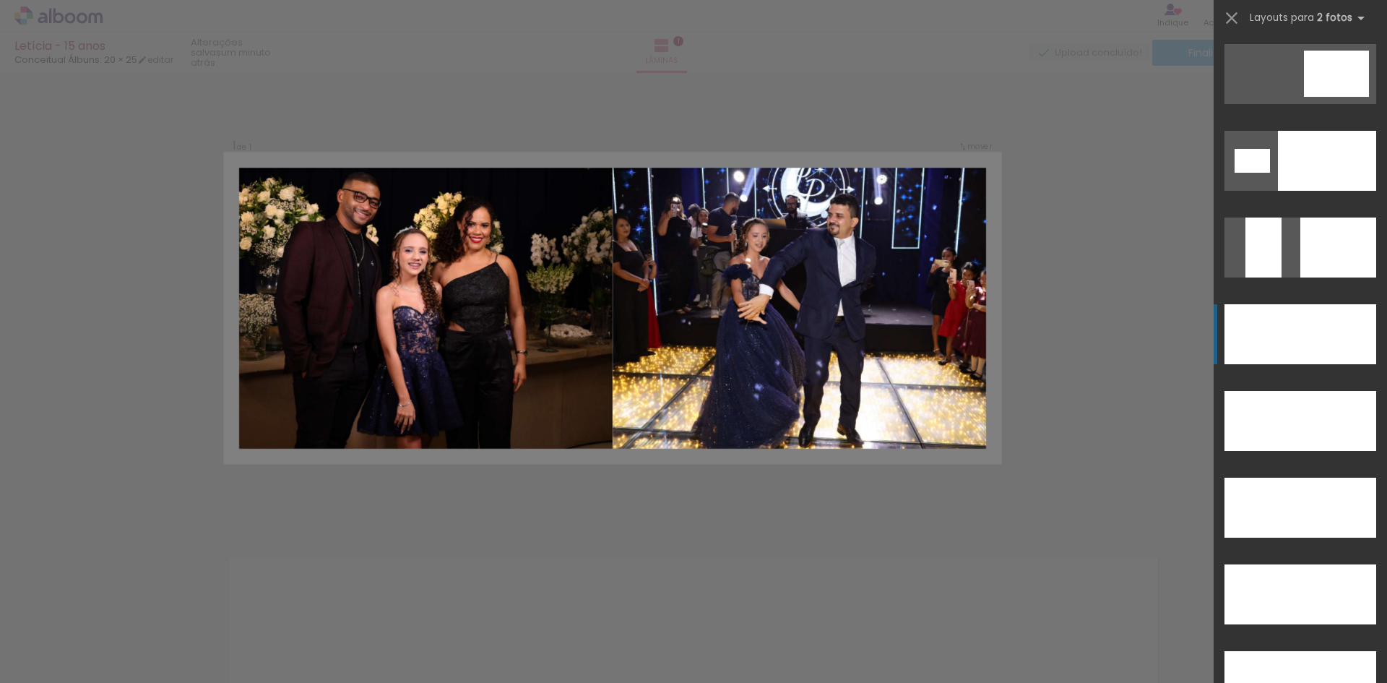
click at [1285, 332] on div at bounding box center [1263, 334] width 76 height 60
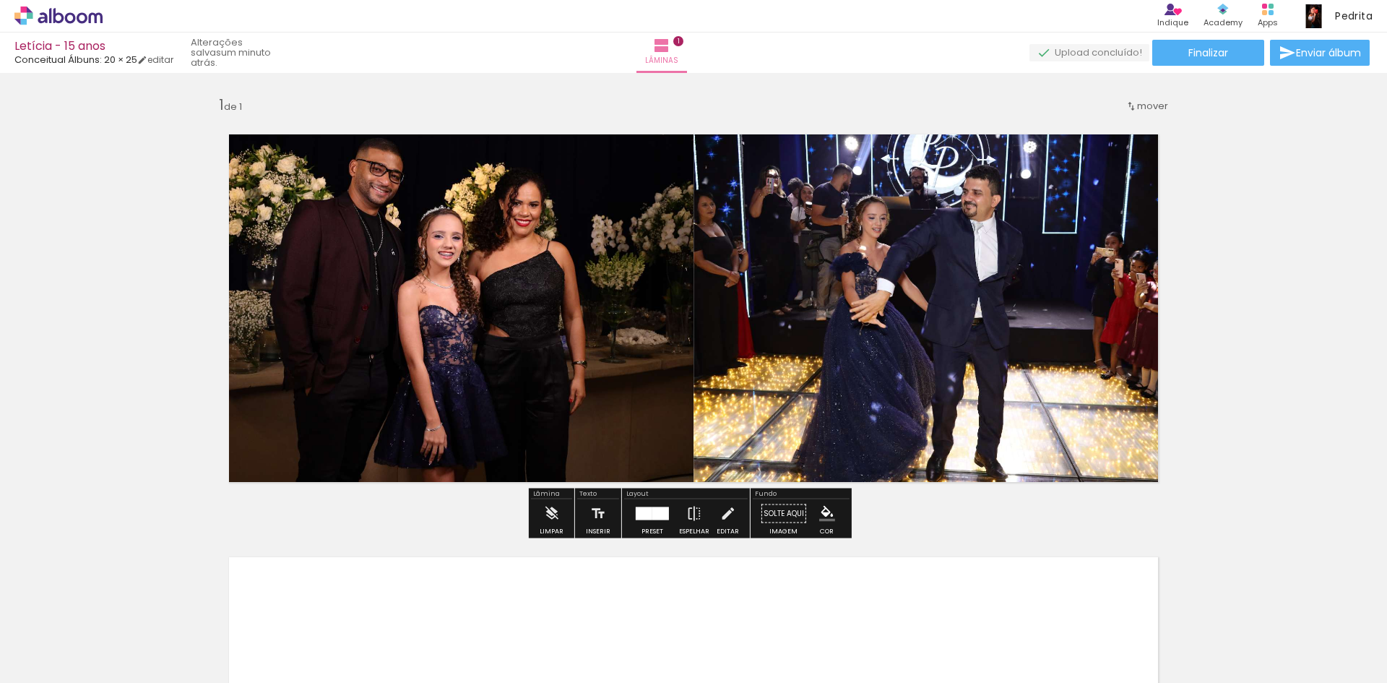
click at [1023, 379] on quentale-photo at bounding box center [936, 308] width 484 height 387
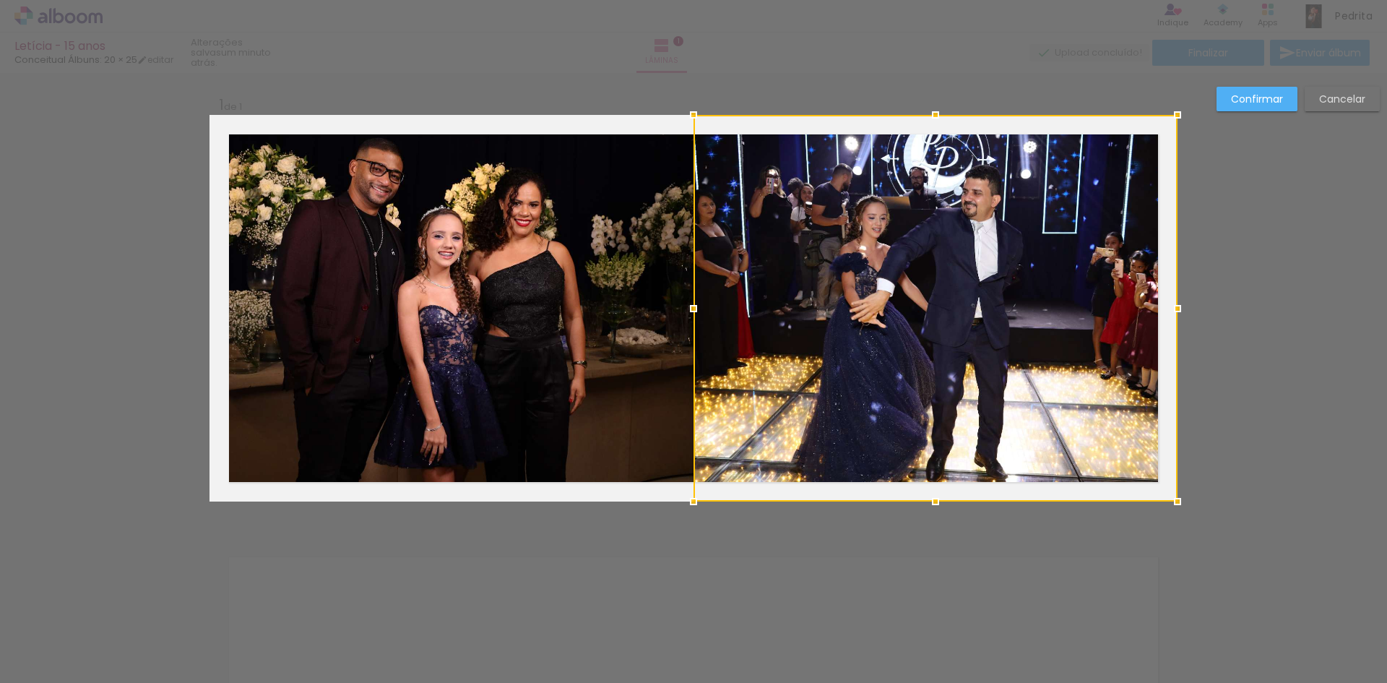
click at [997, 384] on div at bounding box center [936, 308] width 484 height 387
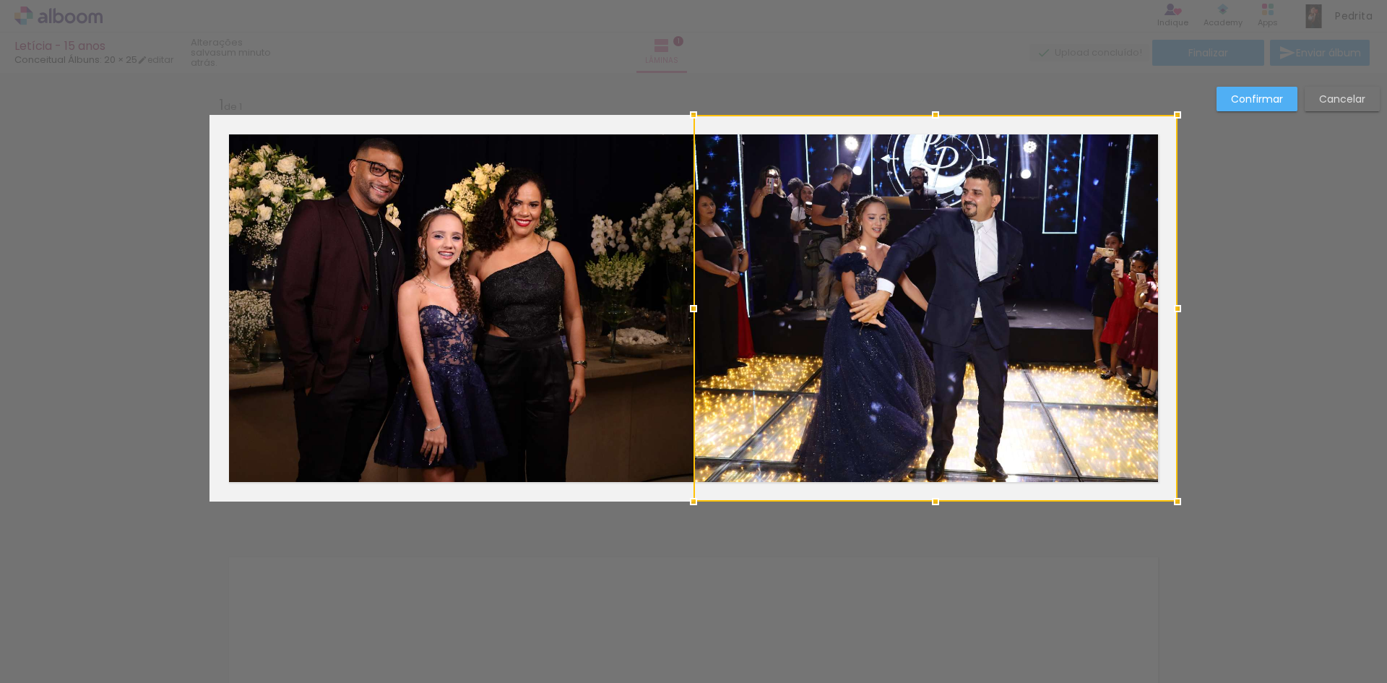
click at [1224, 245] on div "Confirmar Cancelar" at bounding box center [693, 513] width 1387 height 880
click at [1205, 171] on div "Confirmar Cancelar" at bounding box center [693, 513] width 1387 height 880
click at [0, 0] on slot "Confirmar" at bounding box center [0, 0] width 0 height 0
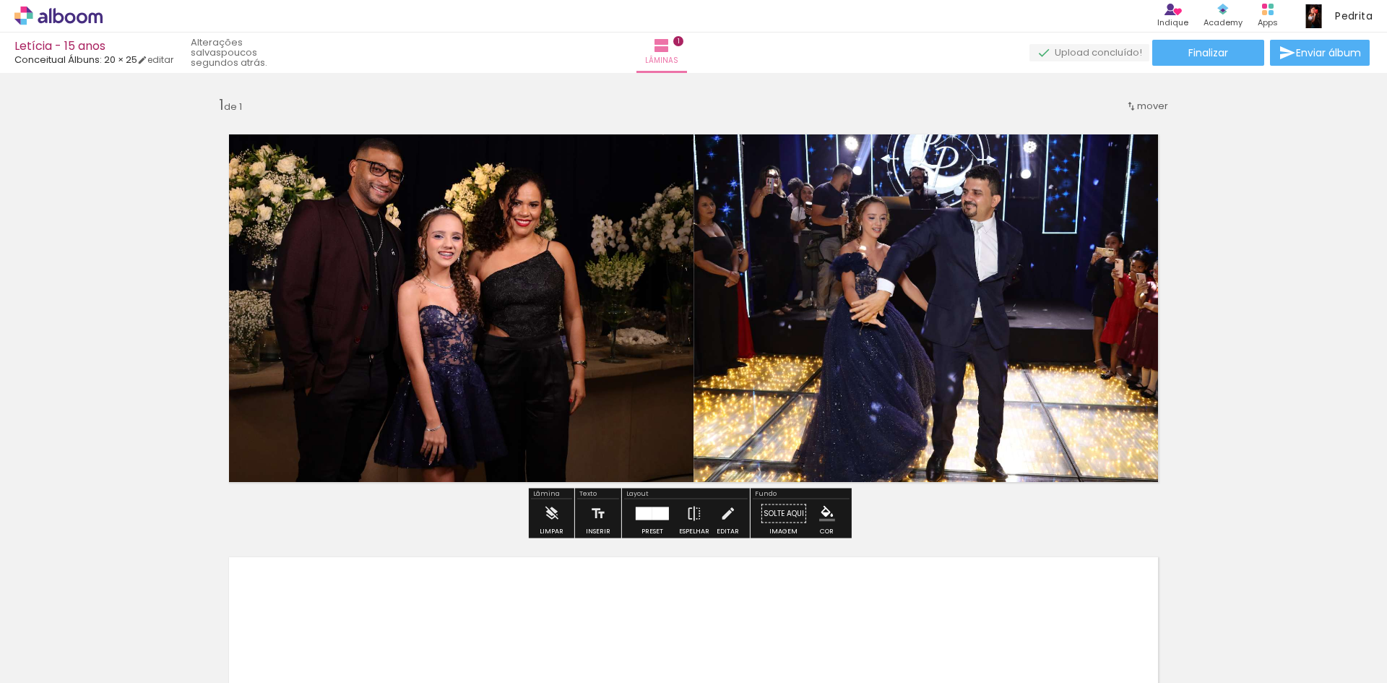
click at [978, 200] on quentale-photo at bounding box center [936, 308] width 484 height 387
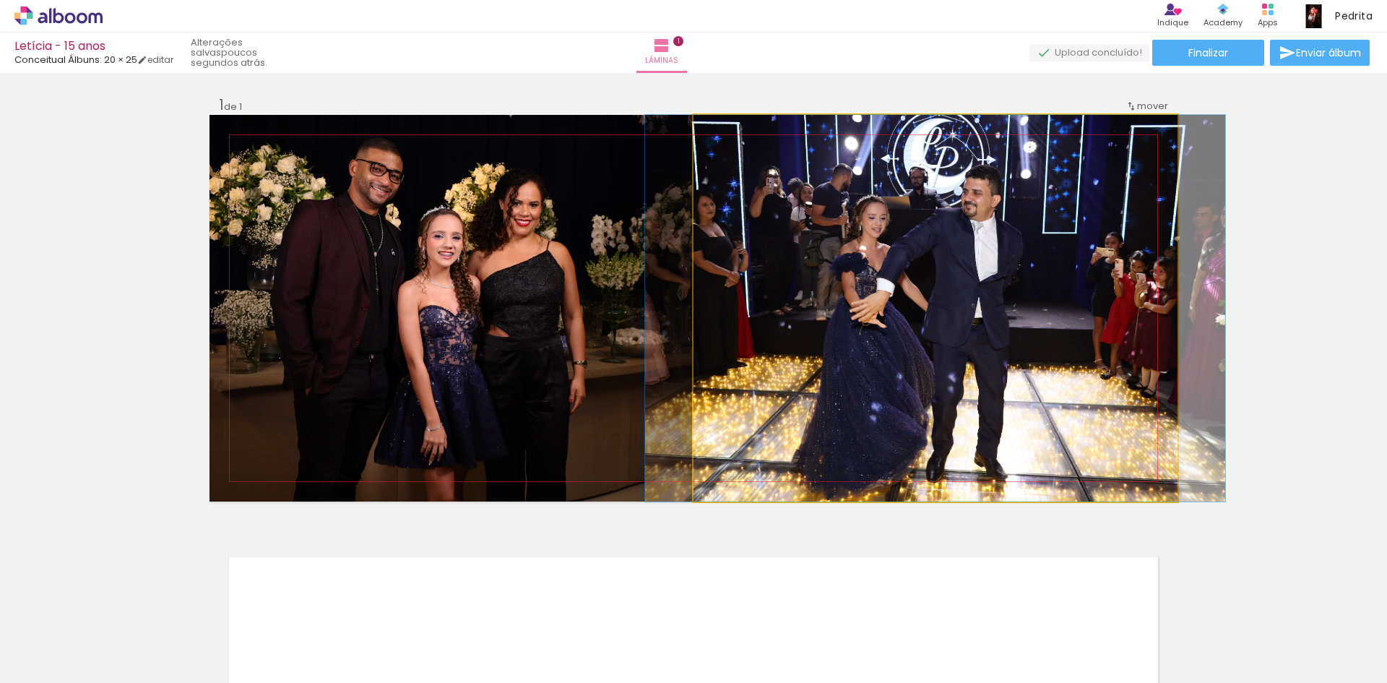
click at [978, 201] on quentale-photo at bounding box center [936, 308] width 484 height 387
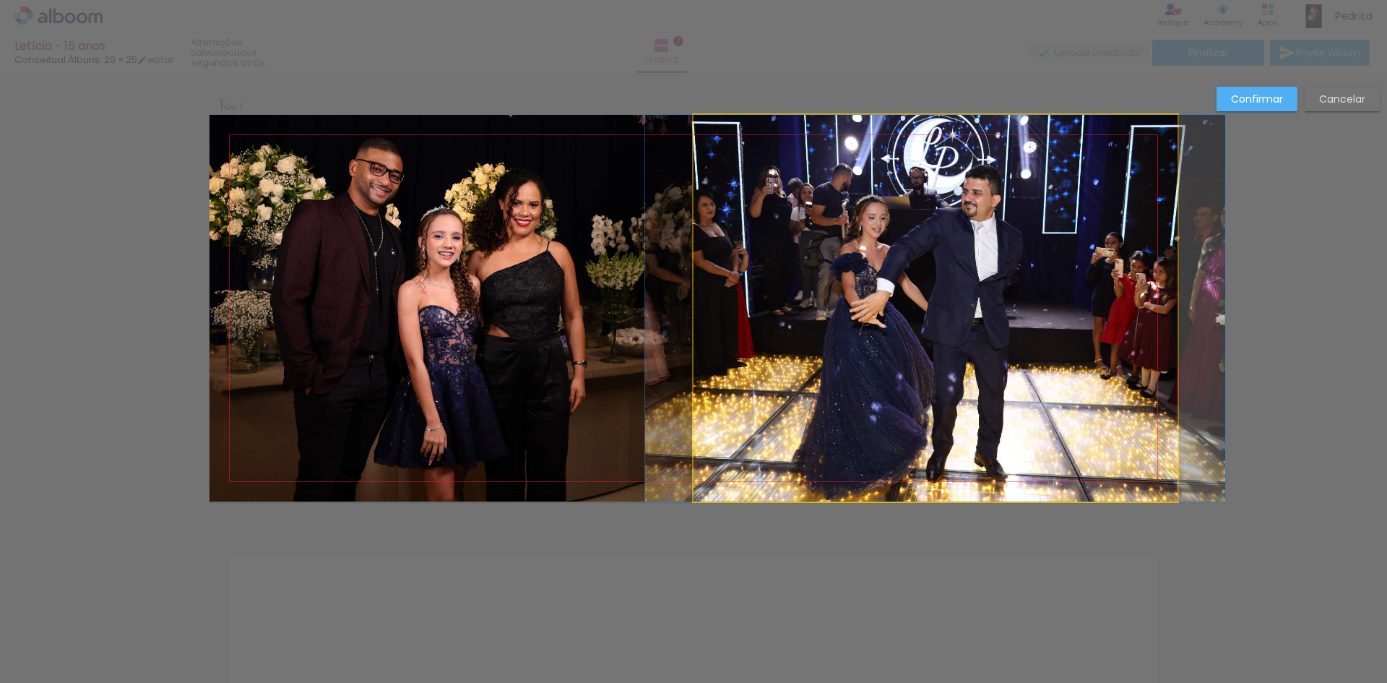
click at [978, 201] on quentale-photo at bounding box center [936, 308] width 484 height 387
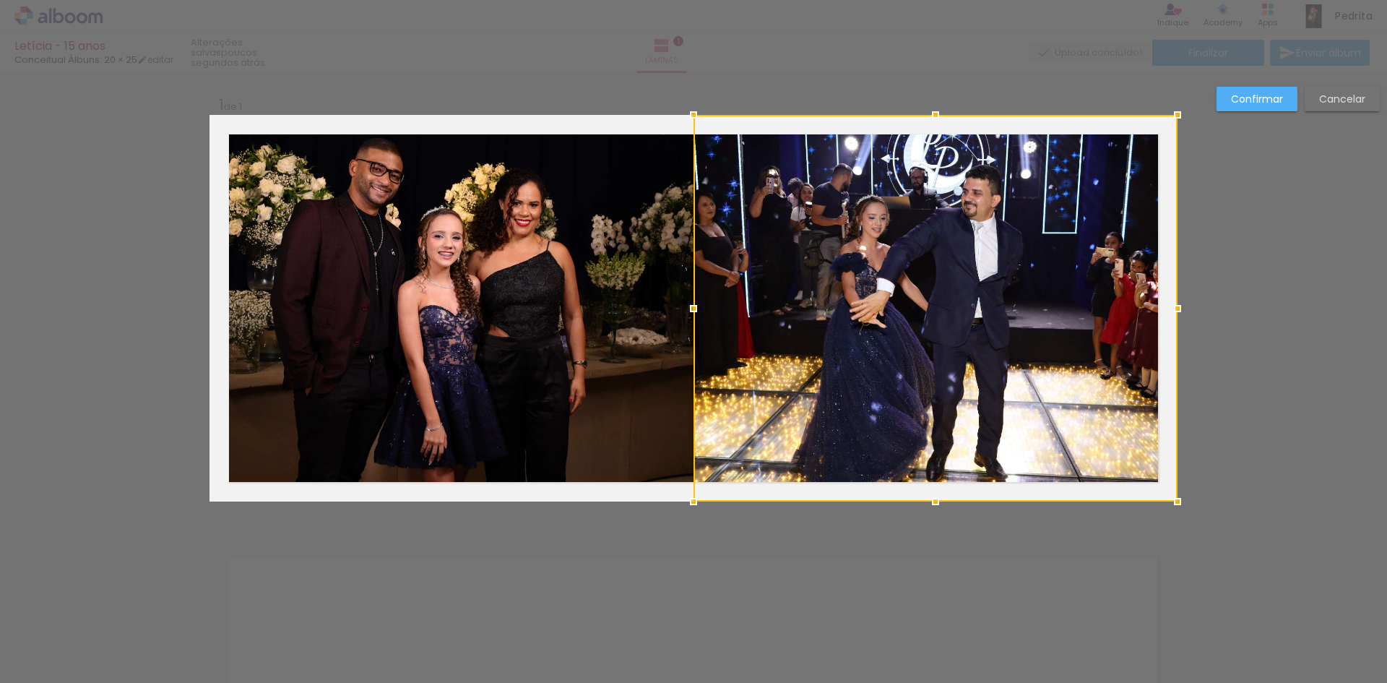
click at [978, 201] on div at bounding box center [936, 308] width 484 height 387
click at [975, 212] on div at bounding box center [936, 308] width 484 height 387
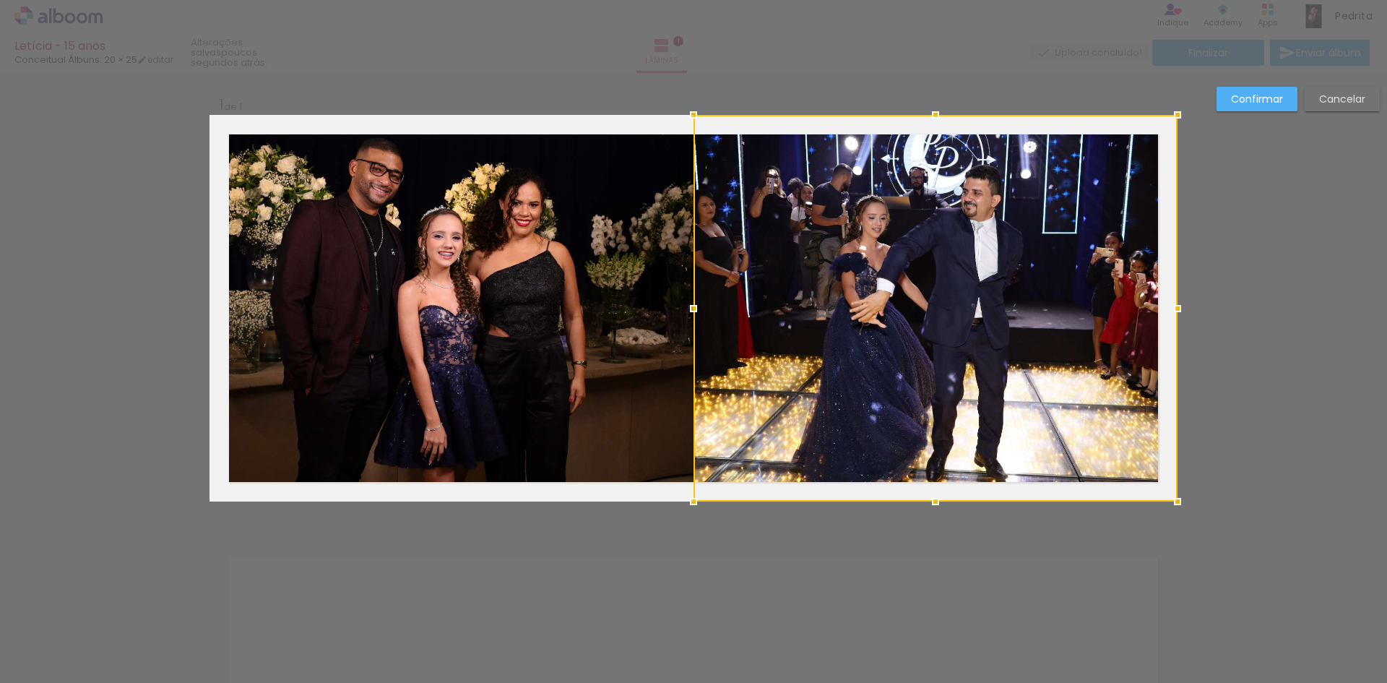
click at [975, 212] on div at bounding box center [936, 308] width 484 height 387
click at [1255, 111] on div "Confirmar Cancelar" at bounding box center [1295, 104] width 171 height 35
click at [1257, 106] on paper-button "Confirmar" at bounding box center [1257, 99] width 81 height 25
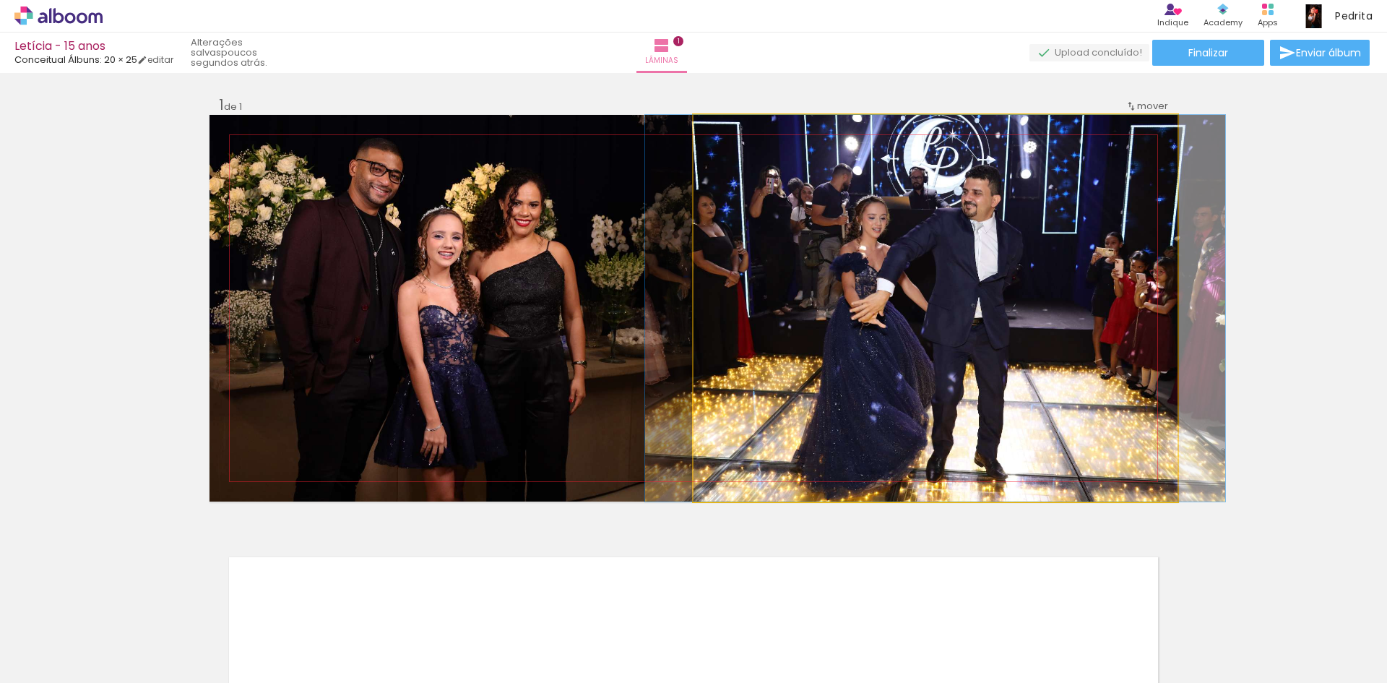
click at [849, 361] on quentale-photo at bounding box center [936, 308] width 484 height 387
click at [742, 142] on quentale-photo at bounding box center [936, 308] width 484 height 387
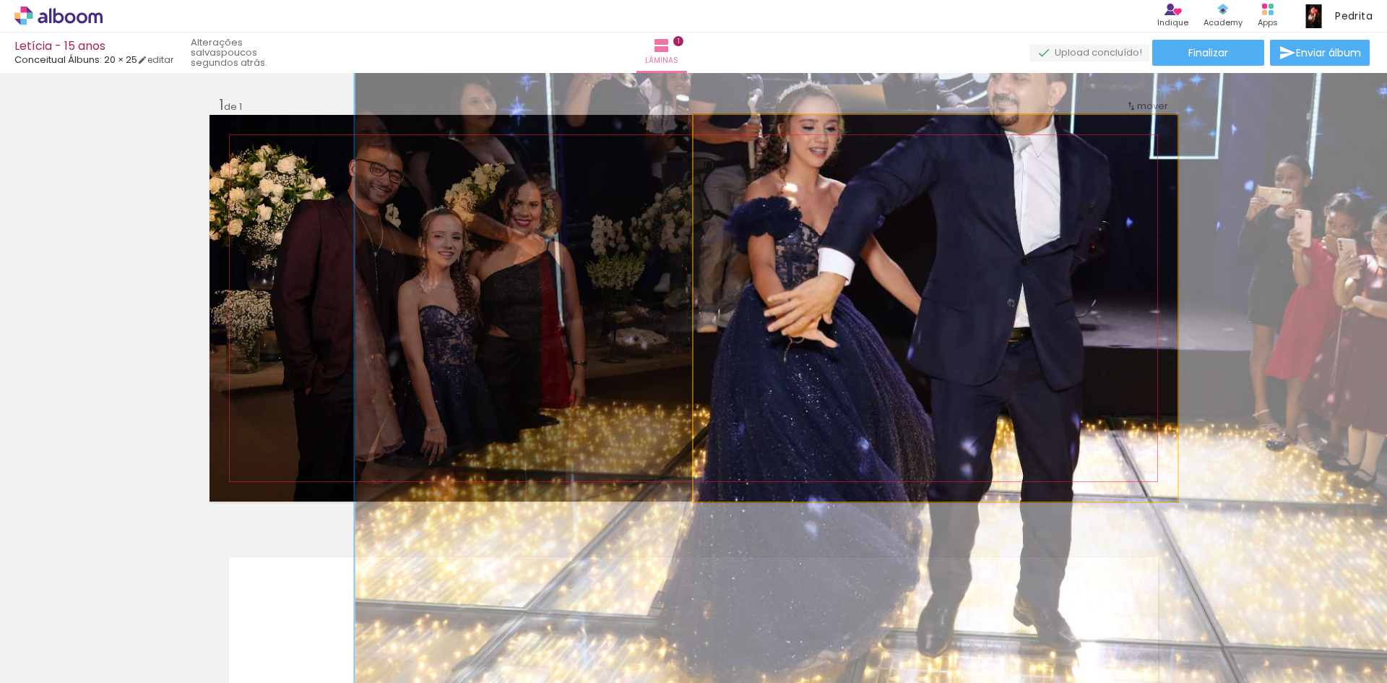
drag, startPoint x: 720, startPoint y: 134, endPoint x: 827, endPoint y: 198, distance: 125.4
click at [775, 139] on div at bounding box center [777, 130] width 23 height 23
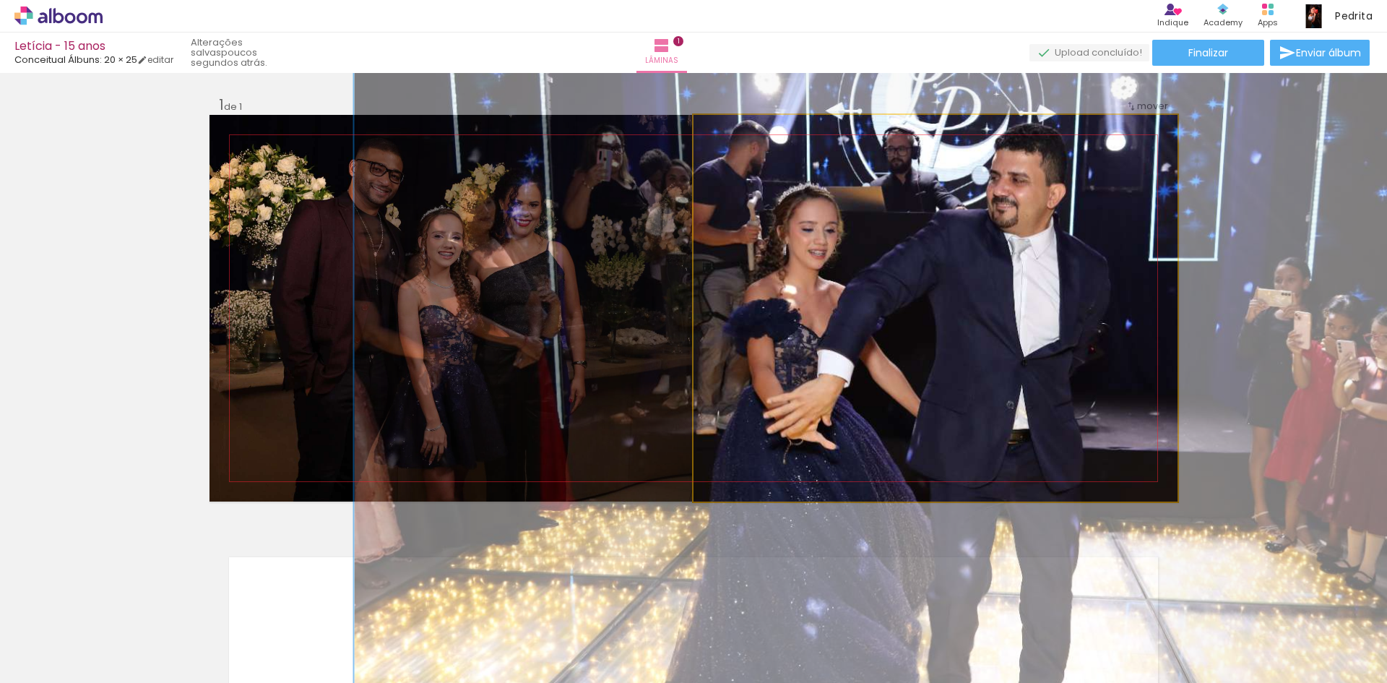
drag, startPoint x: 903, startPoint y: 238, endPoint x: 902, endPoint y: 340, distance: 101.9
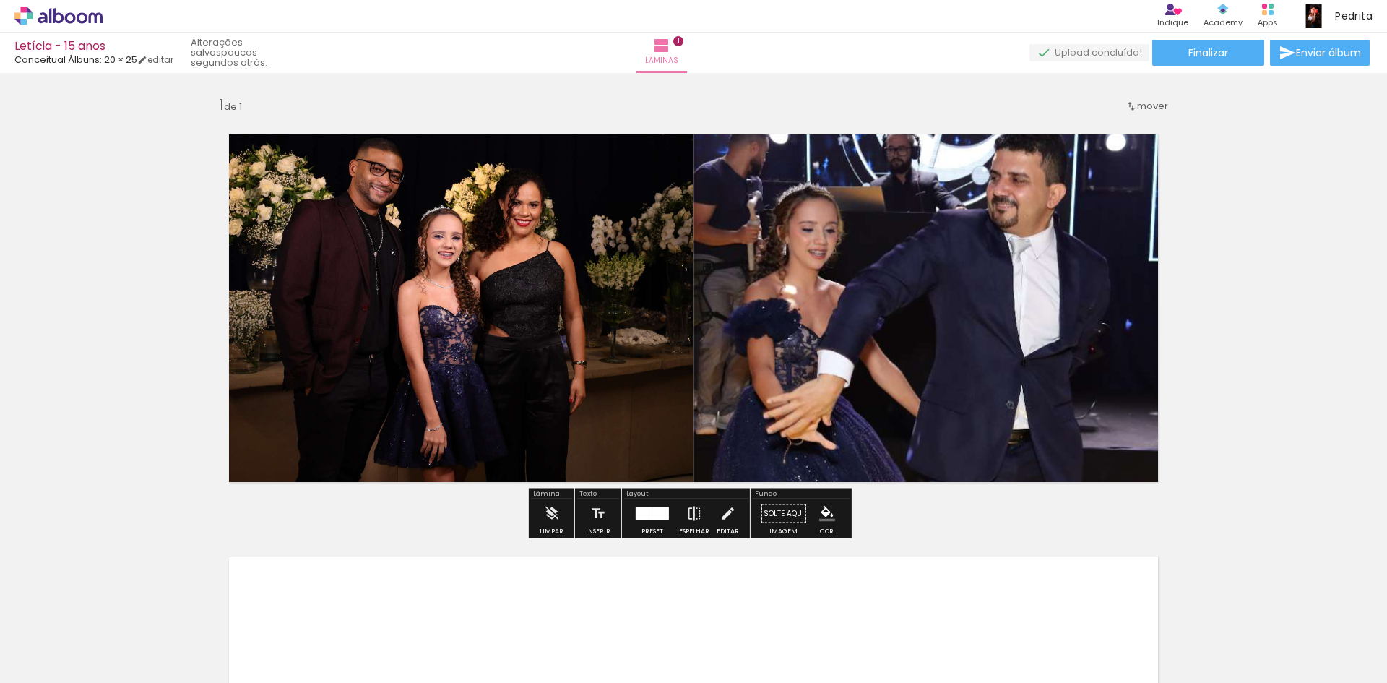
click at [750, 98] on div "Inserir lâmina 1 de 1" at bounding box center [693, 501] width 1387 height 846
click at [747, 133] on div at bounding box center [756, 130] width 56 height 23
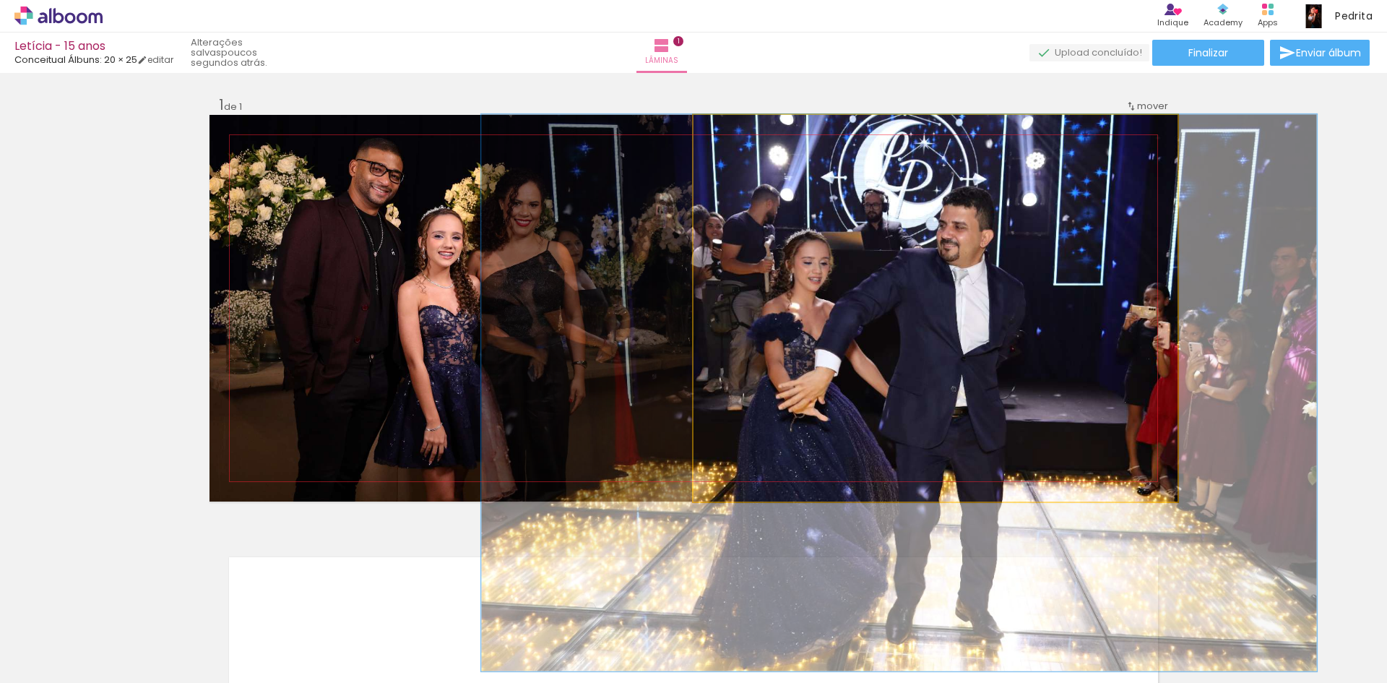
drag, startPoint x: 785, startPoint y: 138, endPoint x: 757, endPoint y: 138, distance: 28.9
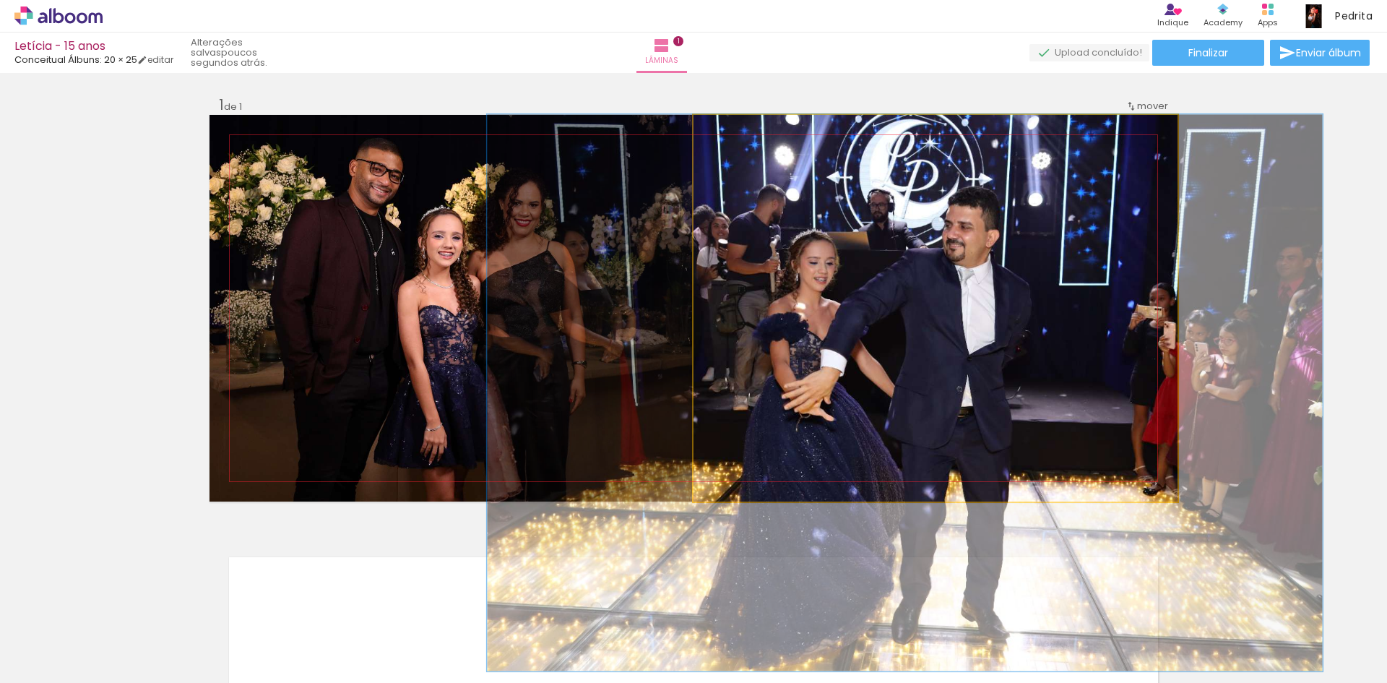
drag, startPoint x: 716, startPoint y: 139, endPoint x: 726, endPoint y: 140, distance: 9.4
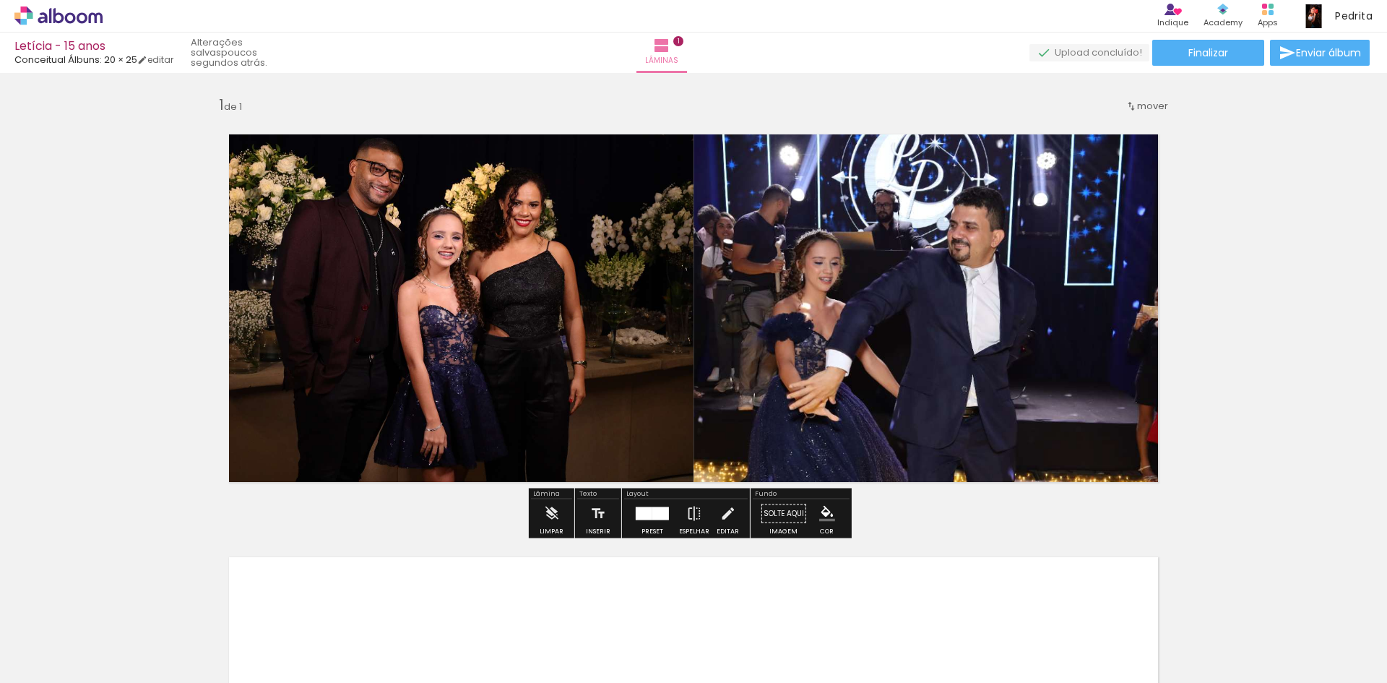
click at [742, 162] on quentale-photo at bounding box center [936, 308] width 484 height 387
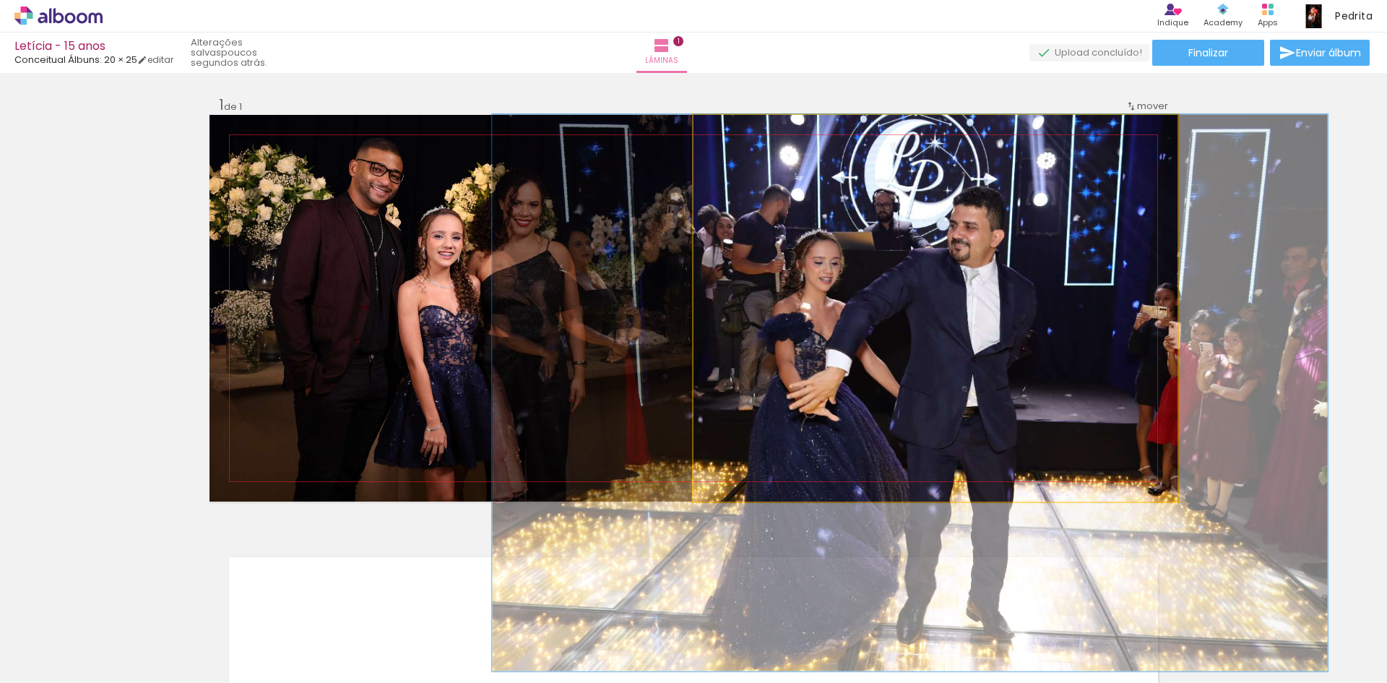
click at [742, 162] on quentale-photo at bounding box center [936, 308] width 484 height 387
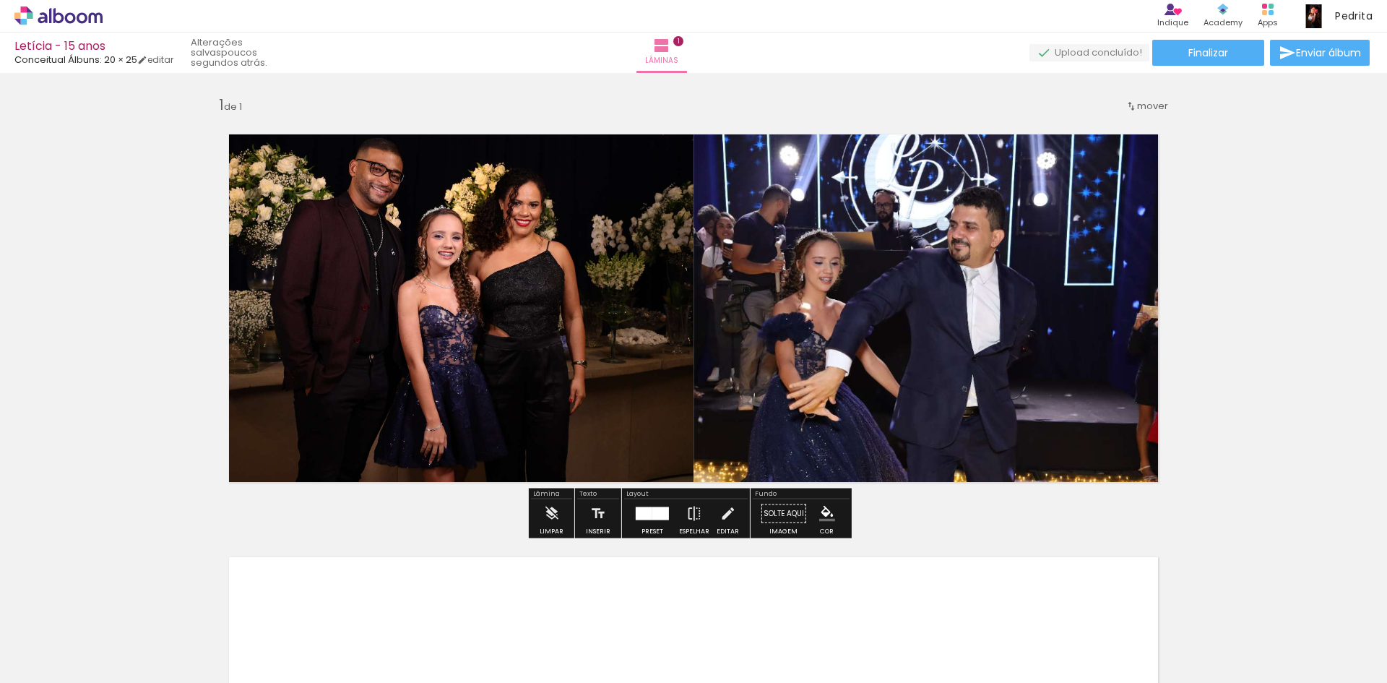
click at [741, 160] on quentale-photo at bounding box center [936, 308] width 484 height 387
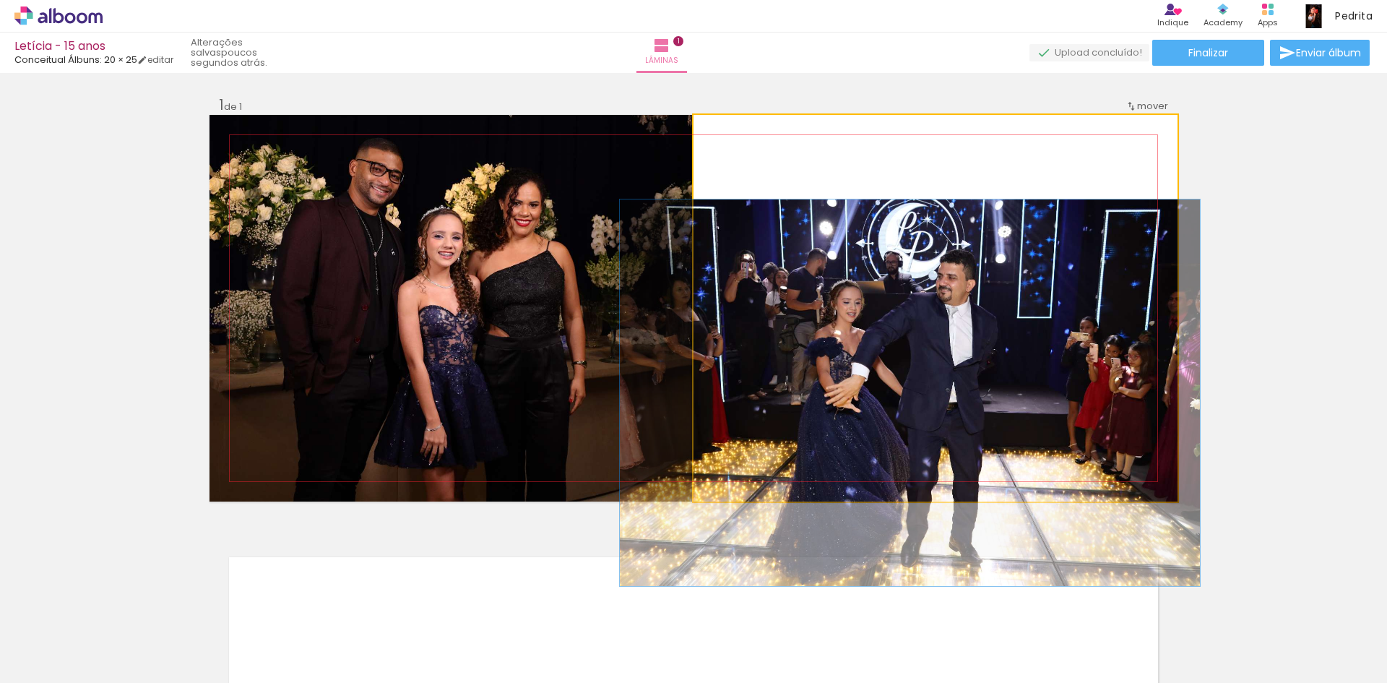
drag, startPoint x: 749, startPoint y: 138, endPoint x: 694, endPoint y: 138, distance: 54.9
type paper-slider "100"
click at [698, 136] on div at bounding box center [748, 130] width 100 height 22
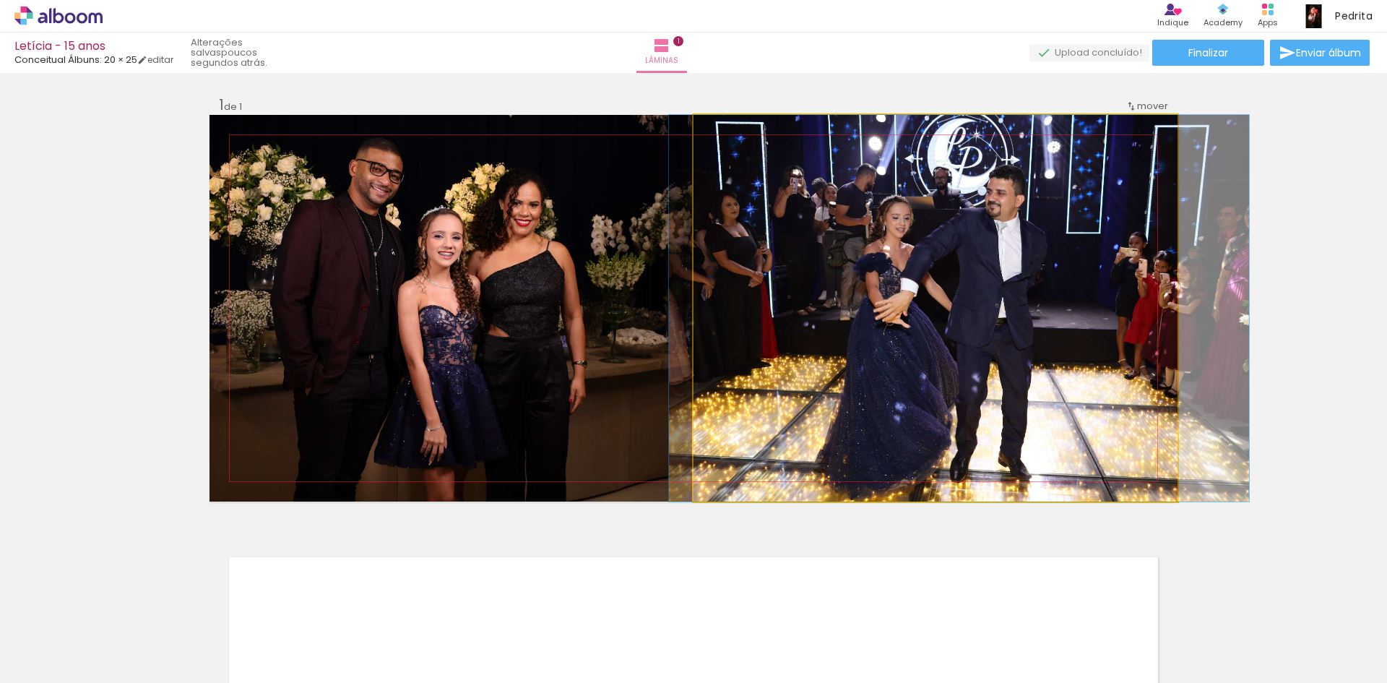
drag, startPoint x: 793, startPoint y: 272, endPoint x: 843, endPoint y: 193, distance: 93.8
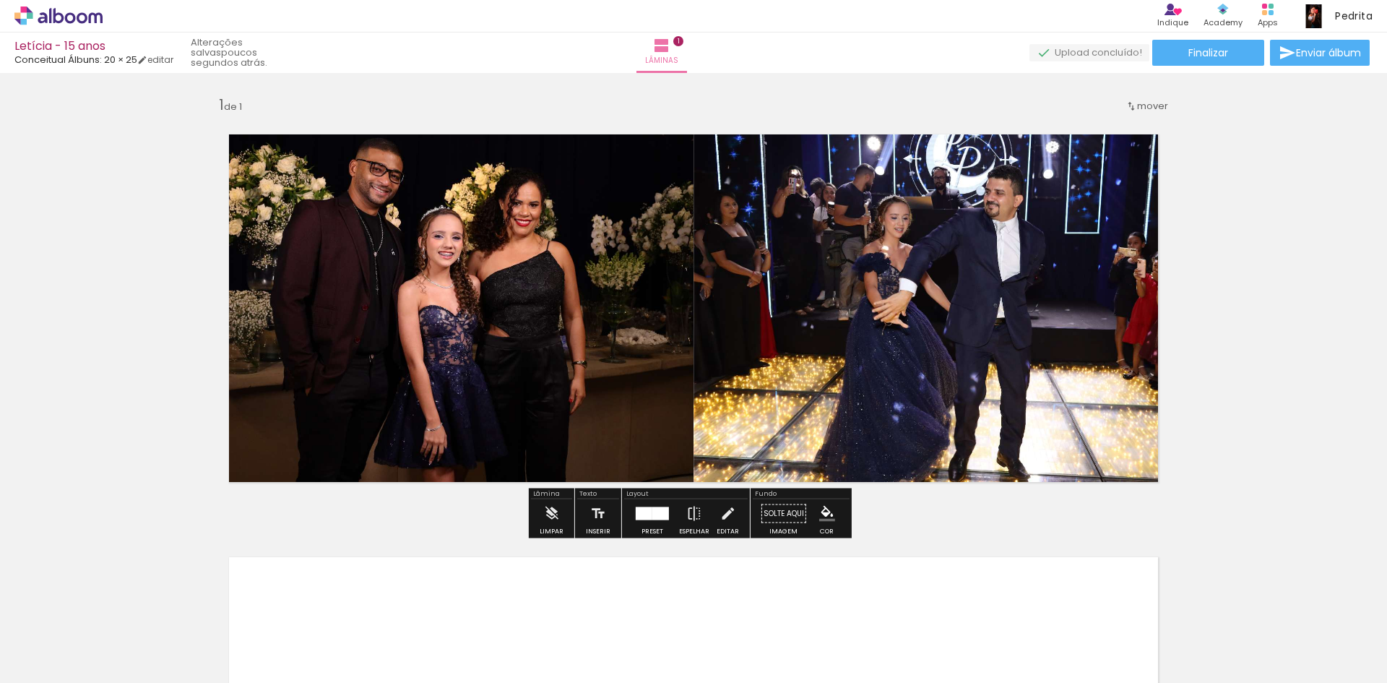
click at [1129, 103] on iron-icon at bounding box center [1132, 106] width 12 height 12
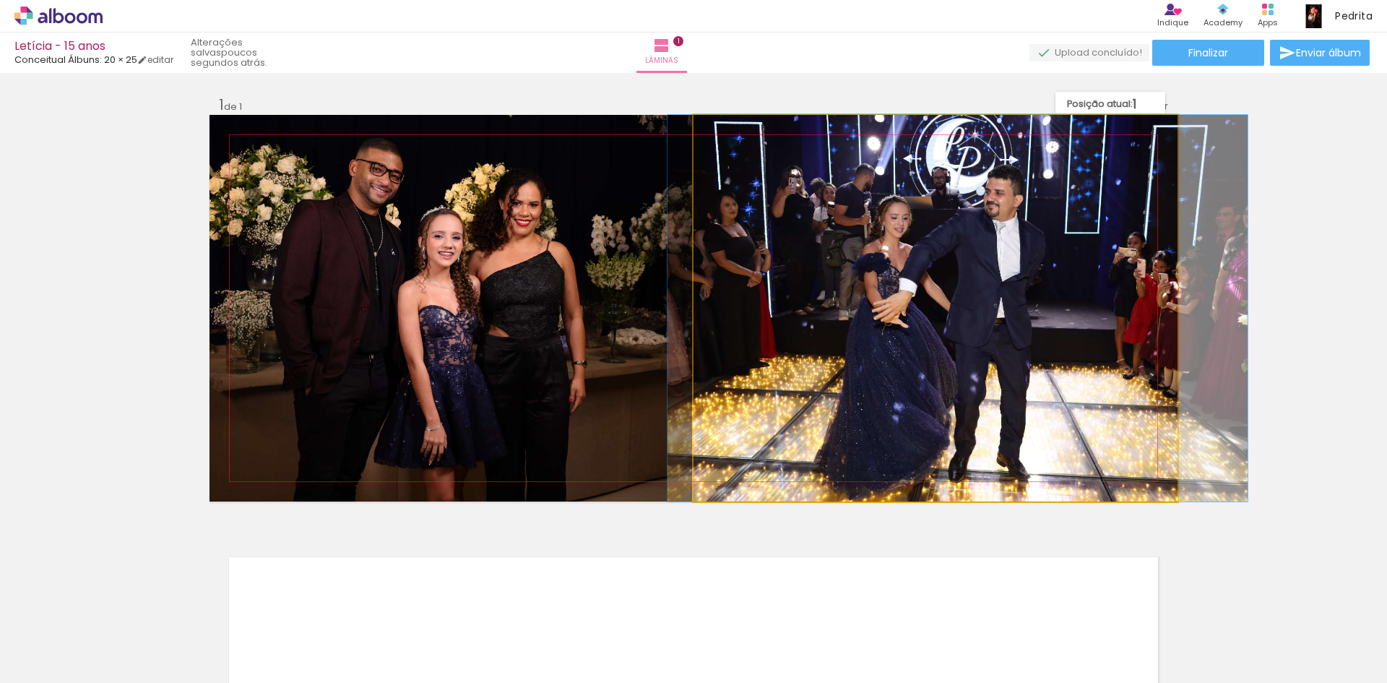
click at [1097, 145] on quentale-photo at bounding box center [936, 308] width 484 height 387
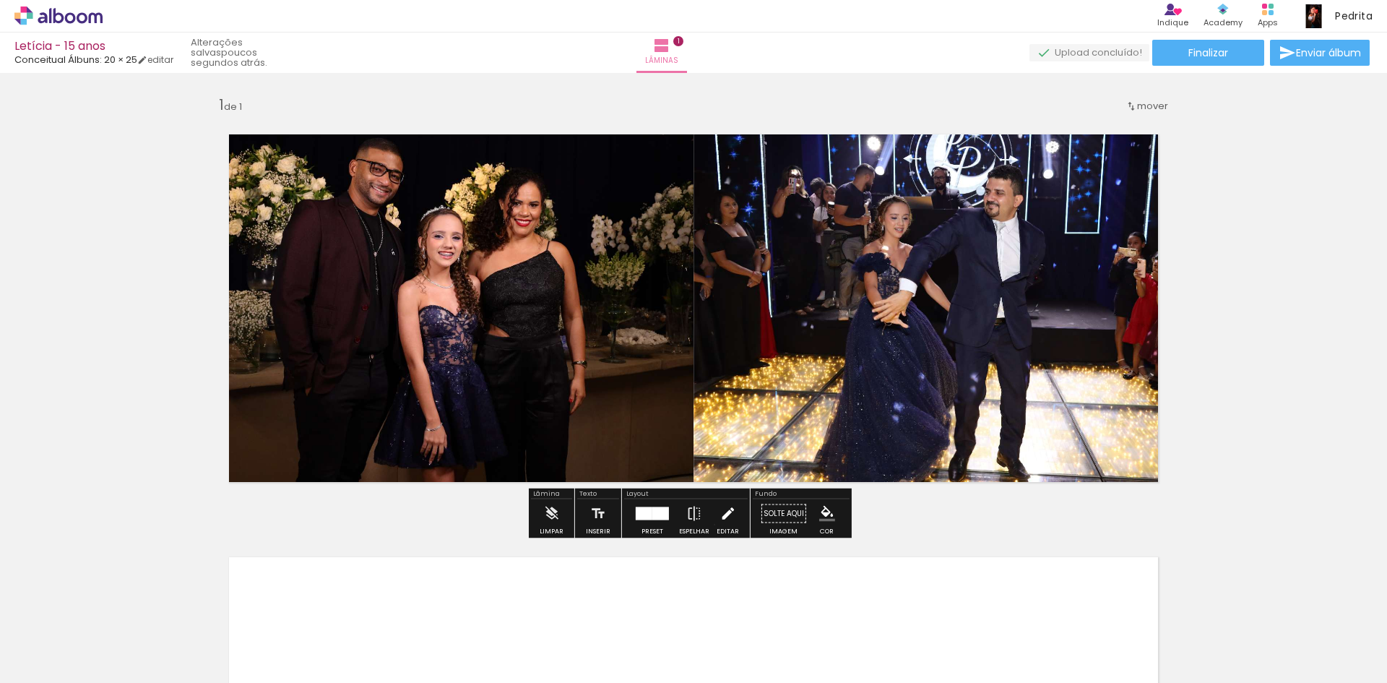
click at [713, 525] on paper-button "Editar" at bounding box center [728, 517] width 30 height 37
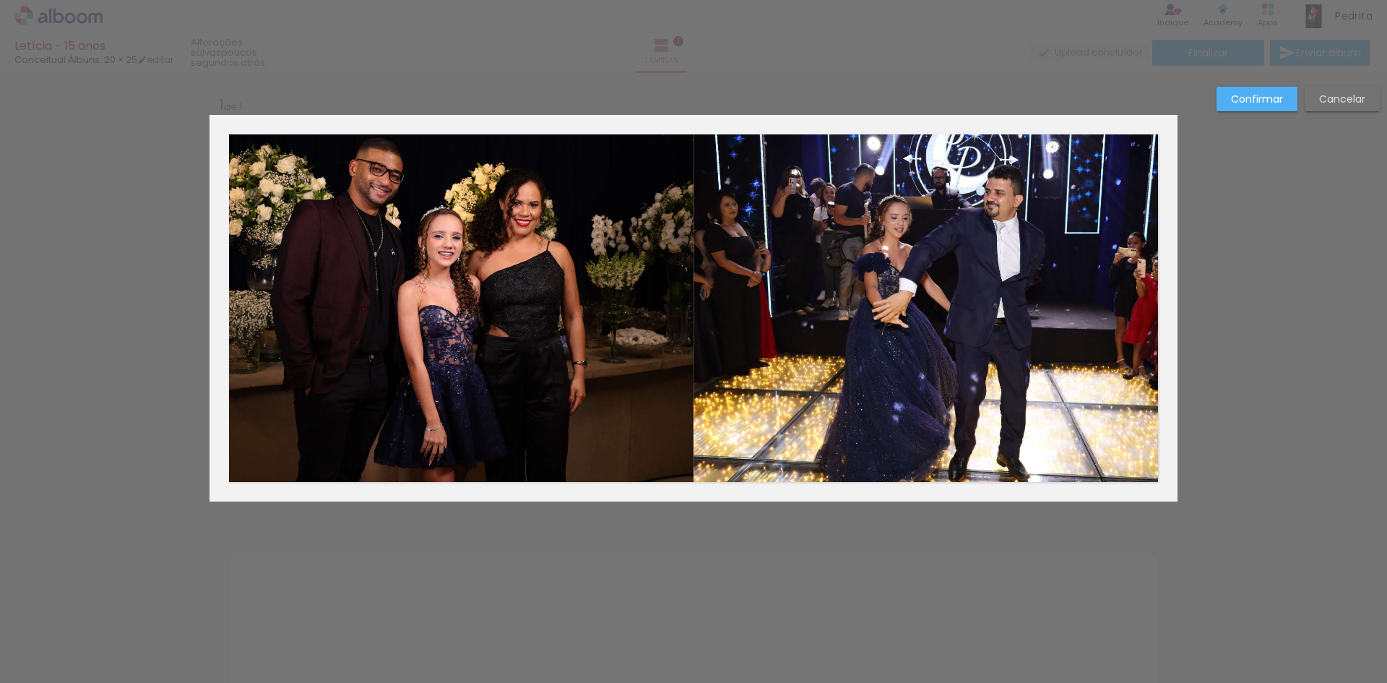
click at [918, 283] on quentale-photo at bounding box center [936, 308] width 484 height 387
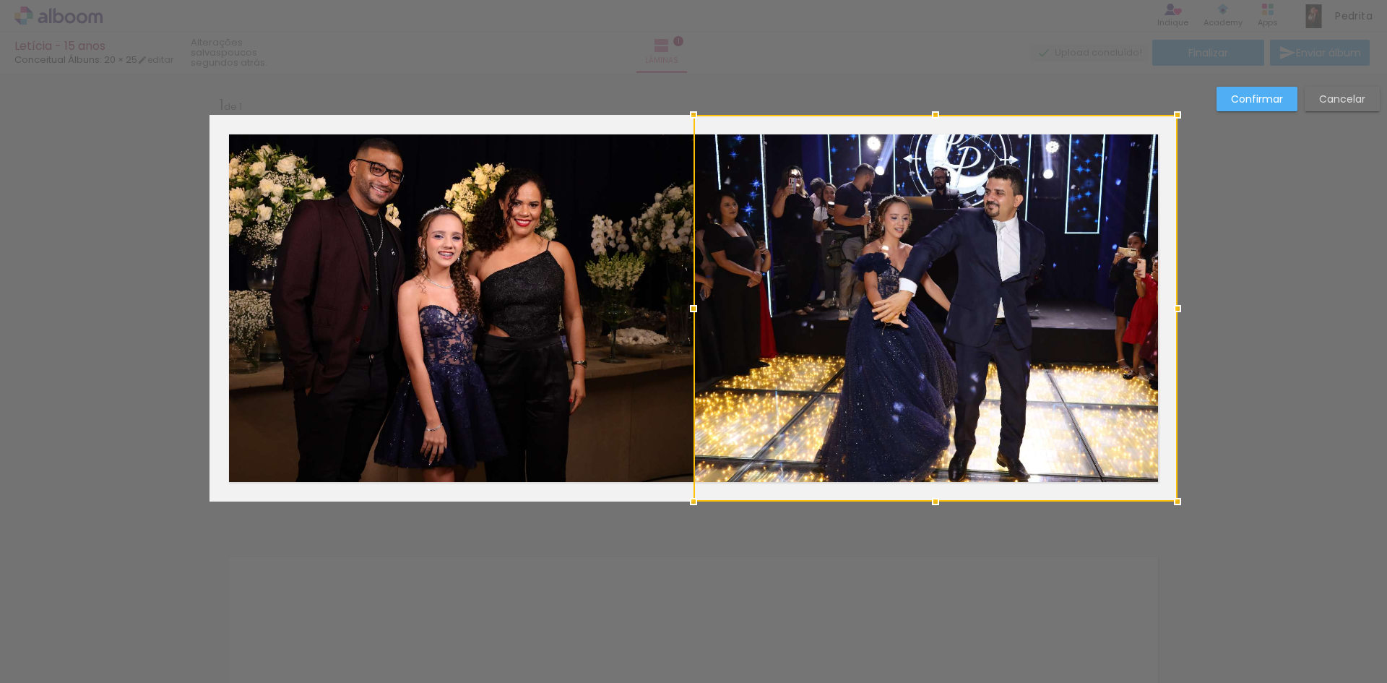
click at [901, 330] on div at bounding box center [936, 308] width 484 height 387
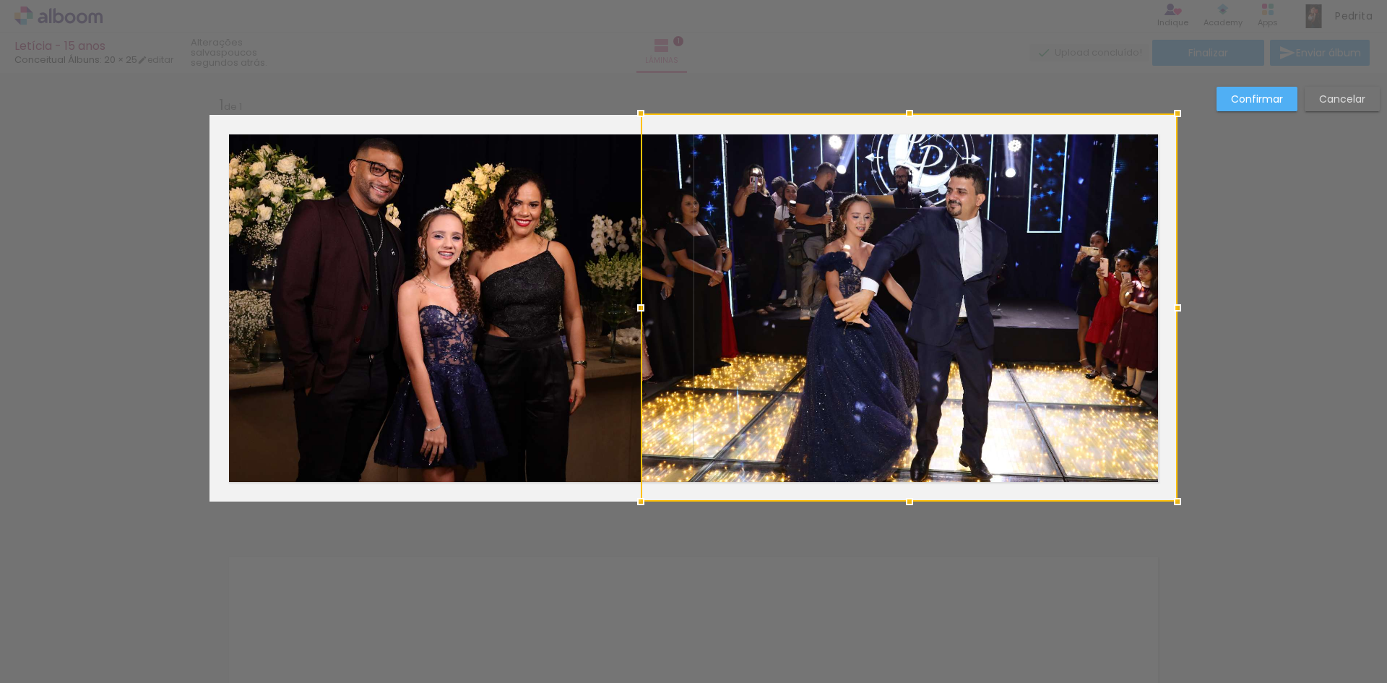
drag, startPoint x: 686, startPoint y: 115, endPoint x: 641, endPoint y: 78, distance: 58.6
click at [634, 0] on div "Letícia - 15 anos Conceitual Álbuns: 20 × 25 editar poucos segundos atrás. Lâmi…" at bounding box center [693, 0] width 1387 height 0
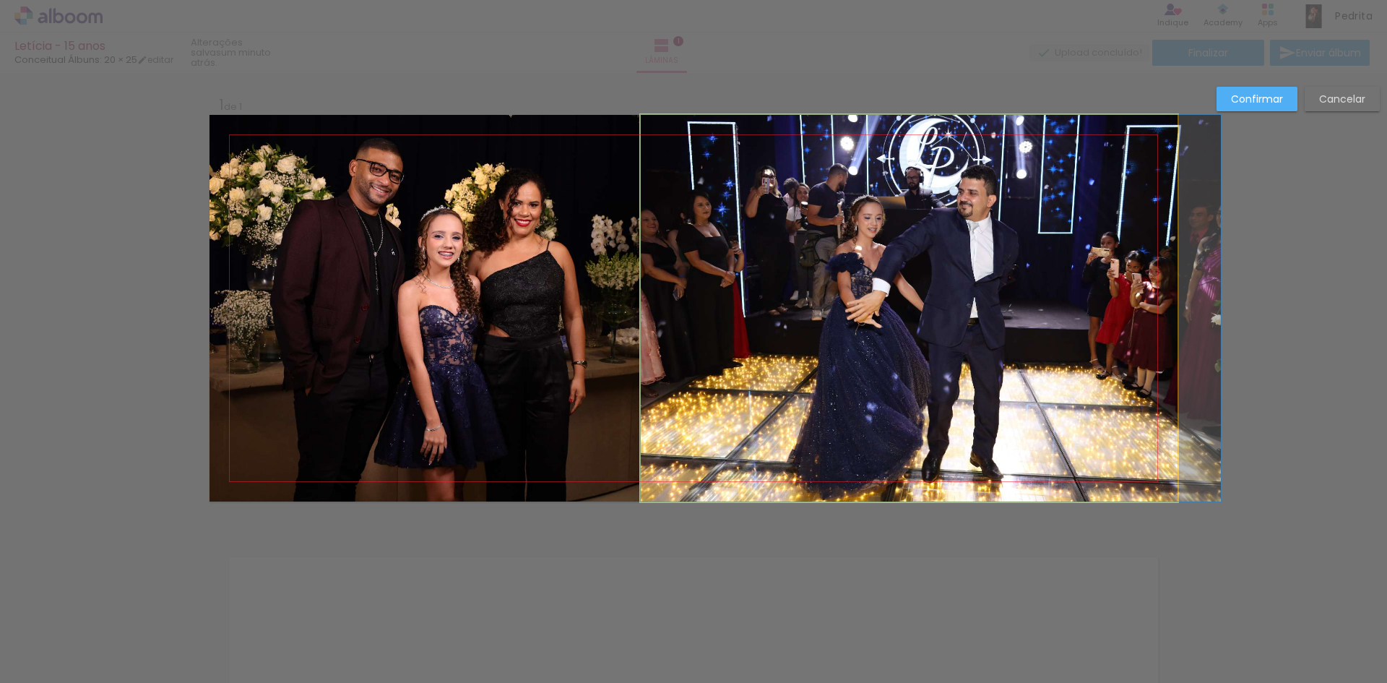
drag, startPoint x: 961, startPoint y: 312, endPoint x: 984, endPoint y: 284, distance: 36.5
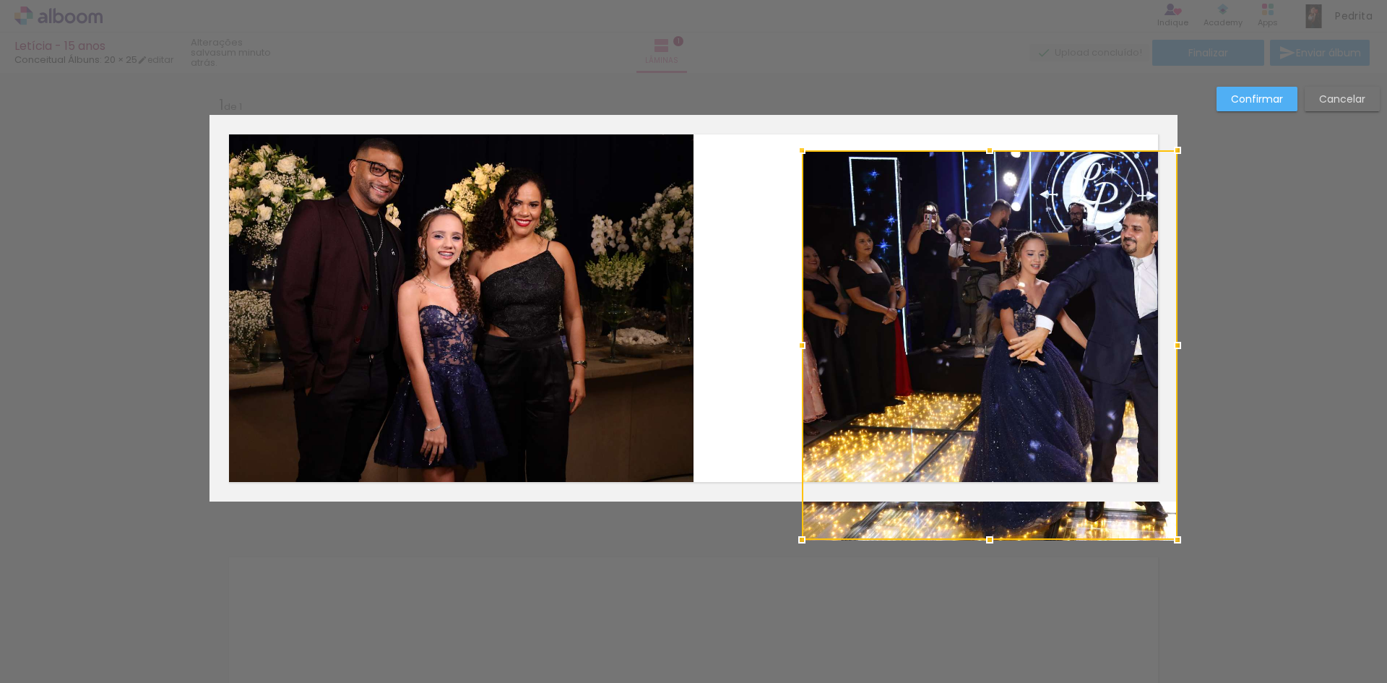
drag, startPoint x: 637, startPoint y: 111, endPoint x: 799, endPoint y: 189, distance: 179.1
click at [802, 189] on div at bounding box center [990, 344] width 376 height 389
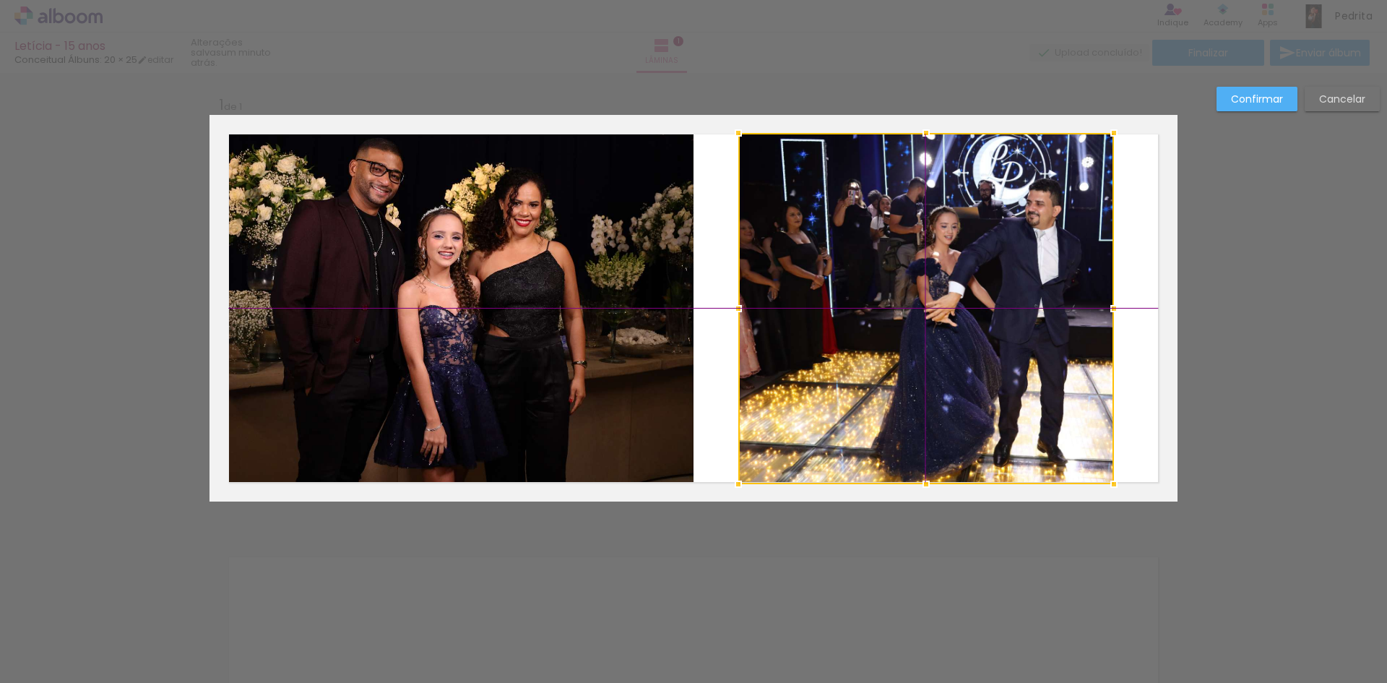
drag, startPoint x: 963, startPoint y: 309, endPoint x: 920, endPoint y: 272, distance: 56.4
click at [920, 272] on div at bounding box center [927, 308] width 376 height 351
click at [1037, 272] on div at bounding box center [927, 308] width 376 height 351
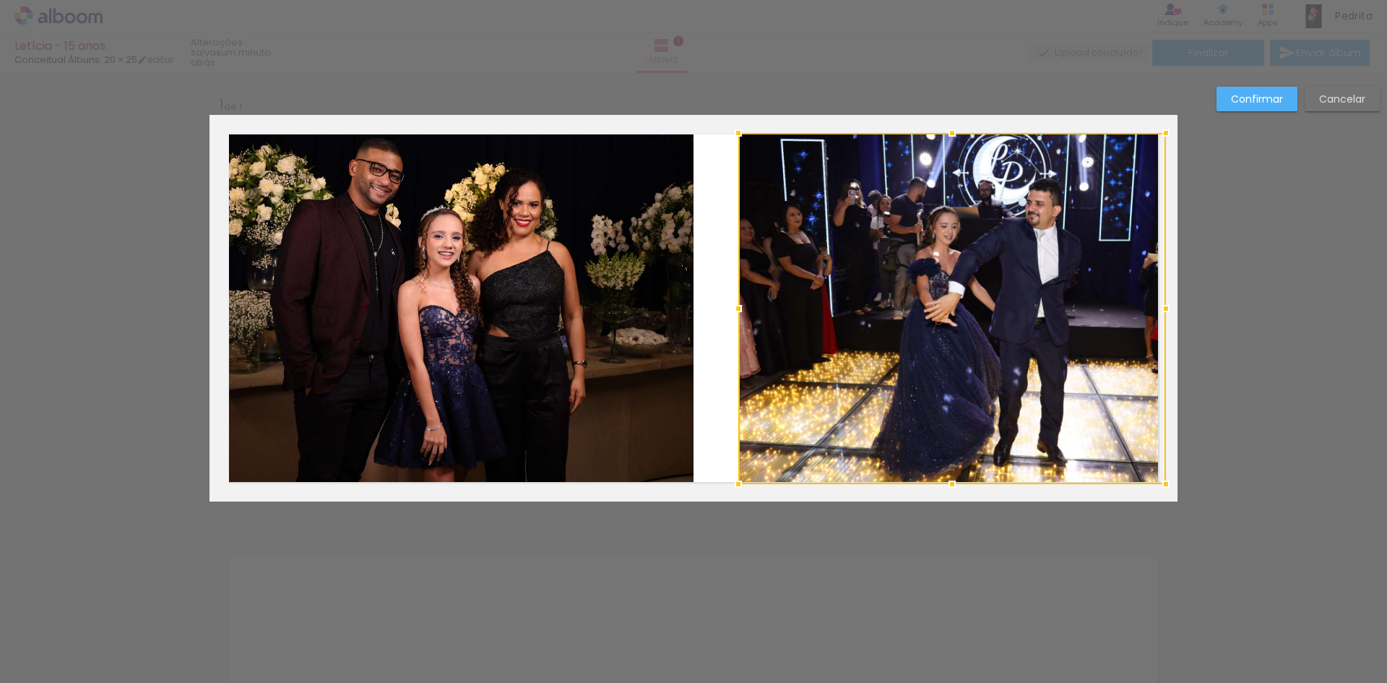
drag, startPoint x: 1109, startPoint y: 310, endPoint x: 1137, endPoint y: 309, distance: 28.9
click at [1137, 309] on div at bounding box center [953, 308] width 428 height 351
click at [733, 314] on div at bounding box center [739, 308] width 29 height 29
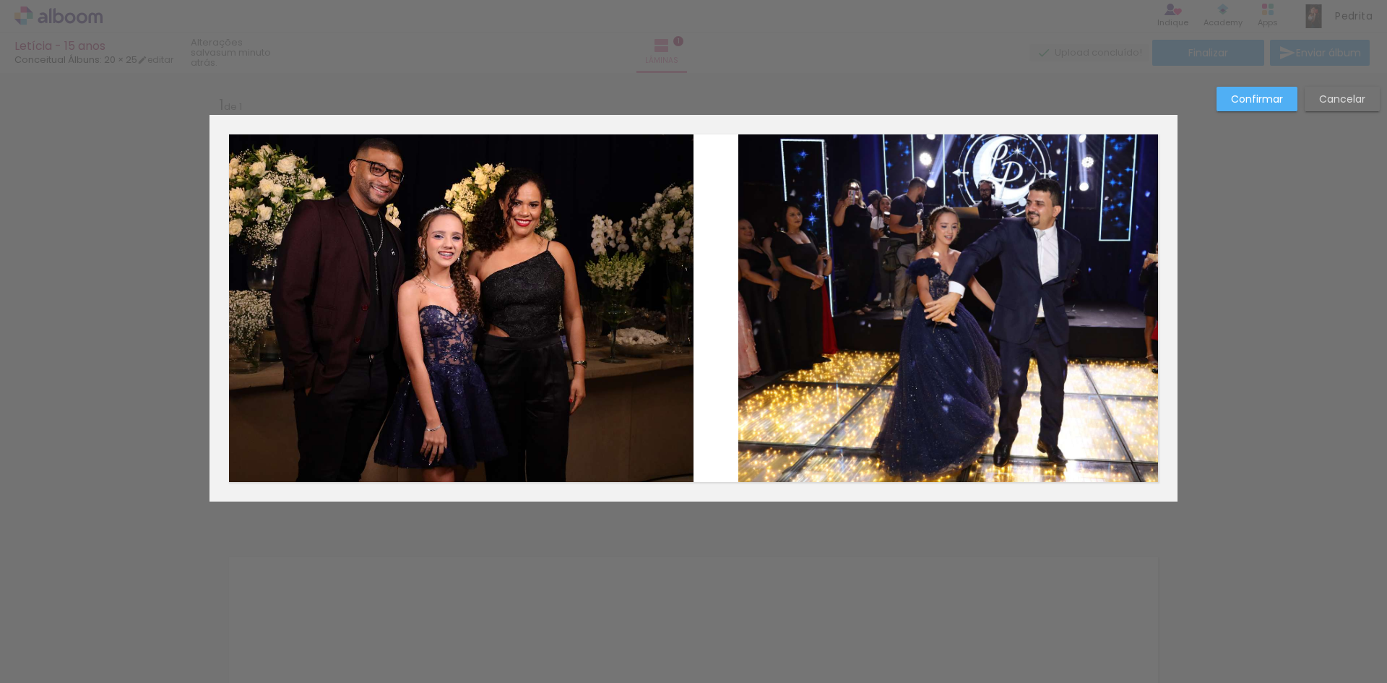
click at [1322, 298] on div "Confirmar Cancelar" at bounding box center [693, 513] width 1387 height 880
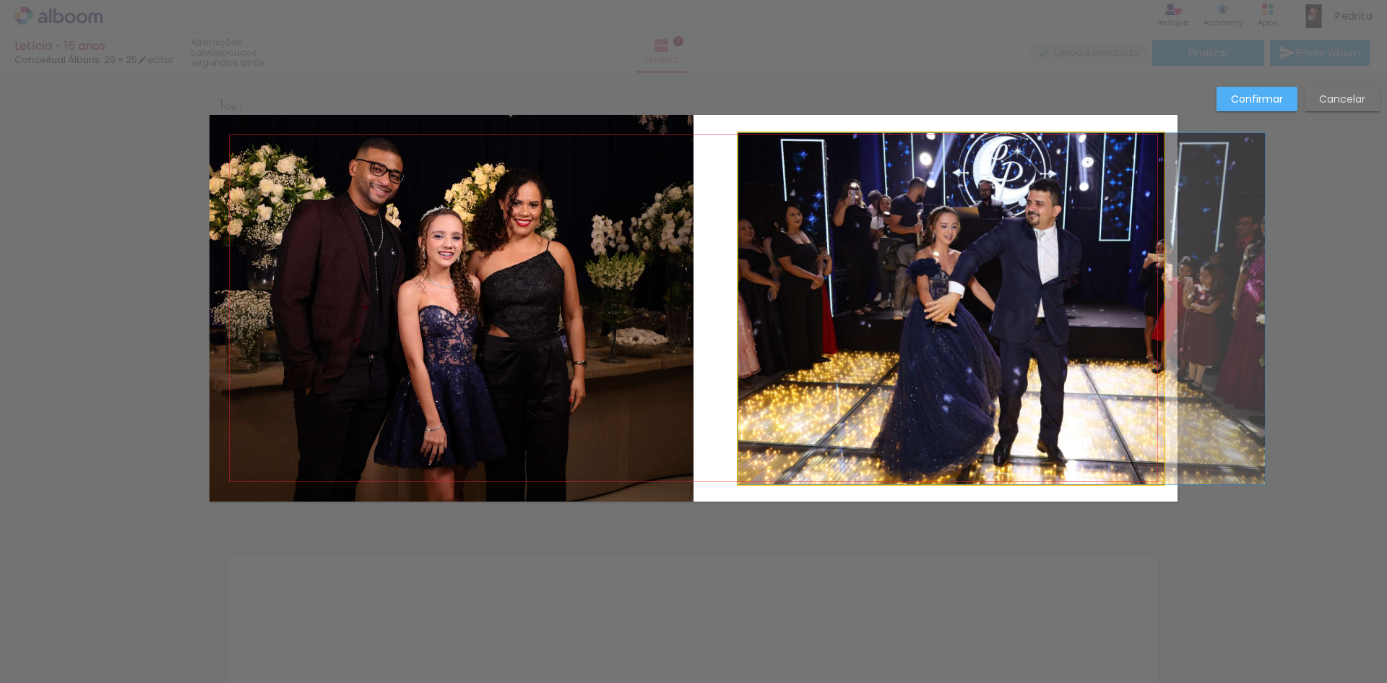
click at [1027, 253] on quentale-photo at bounding box center [952, 308] width 426 height 351
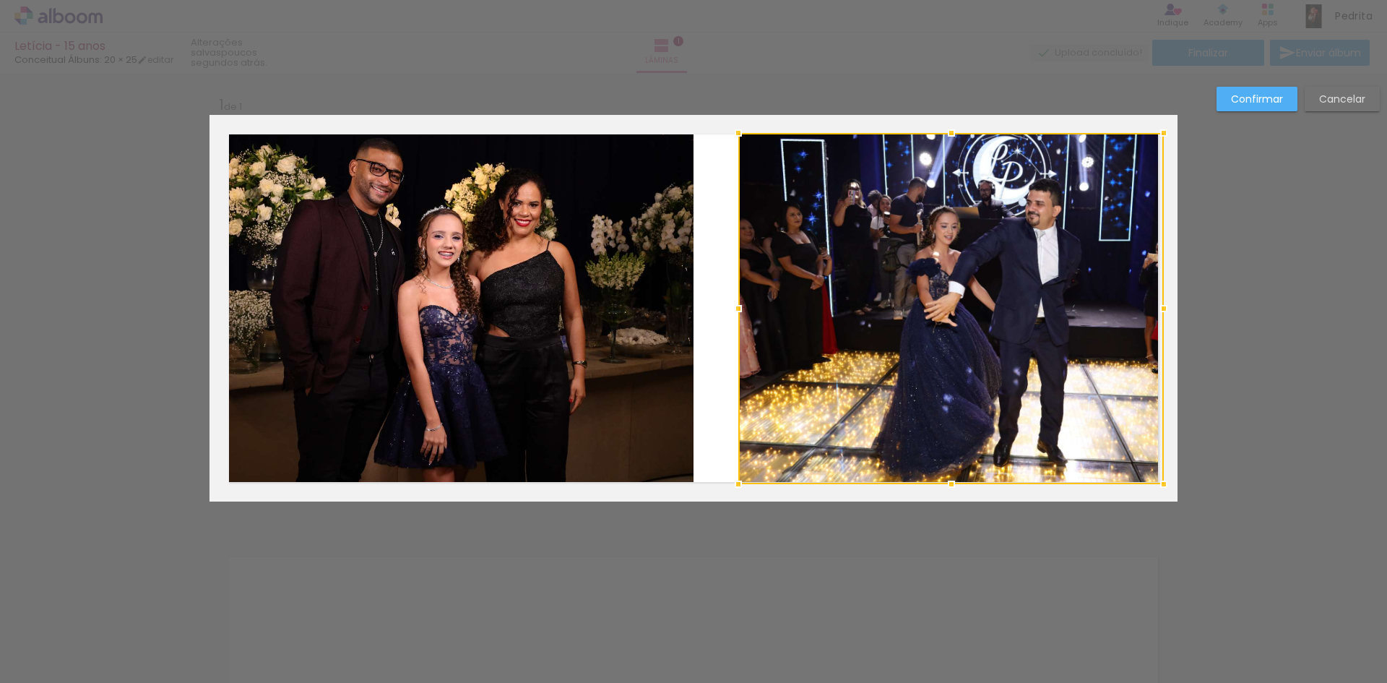
click at [1027, 253] on div at bounding box center [952, 308] width 426 height 351
click at [0, 0] on slot "Cancelar" at bounding box center [0, 0] width 0 height 0
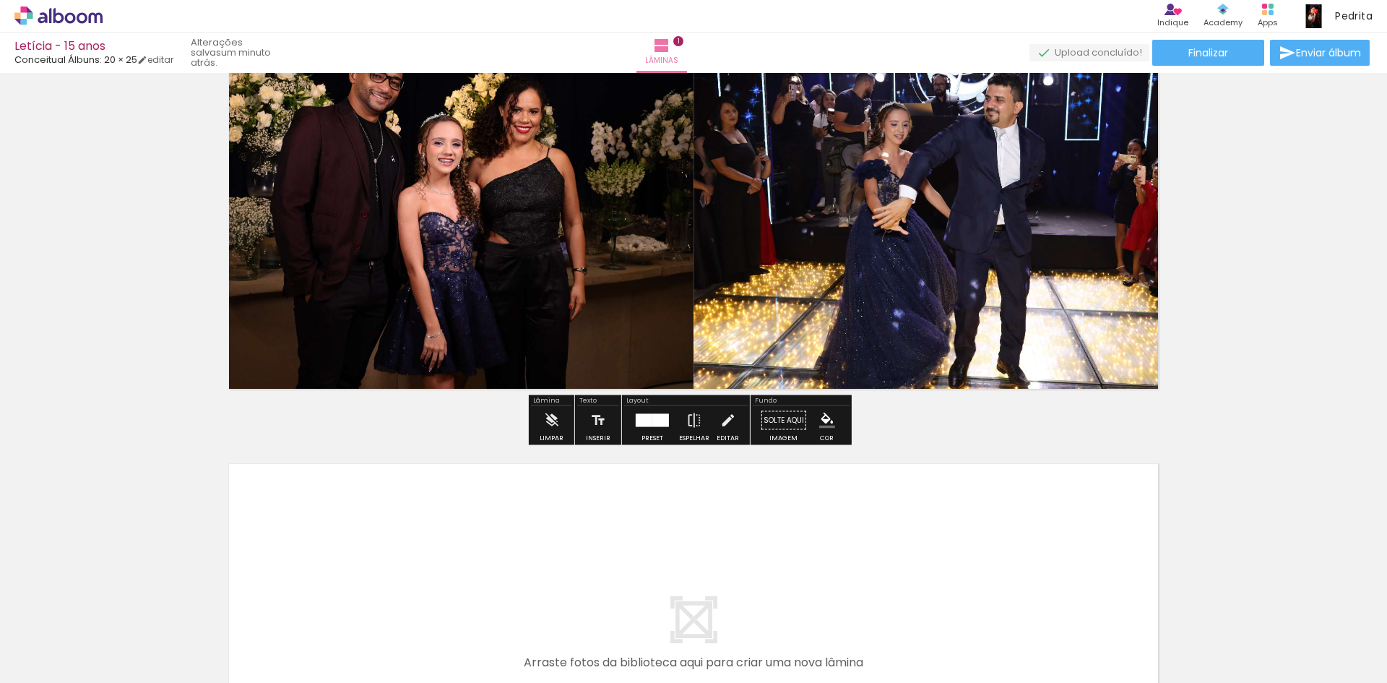
scroll to position [0, 0]
